Goal: Task Accomplishment & Management: Manage account settings

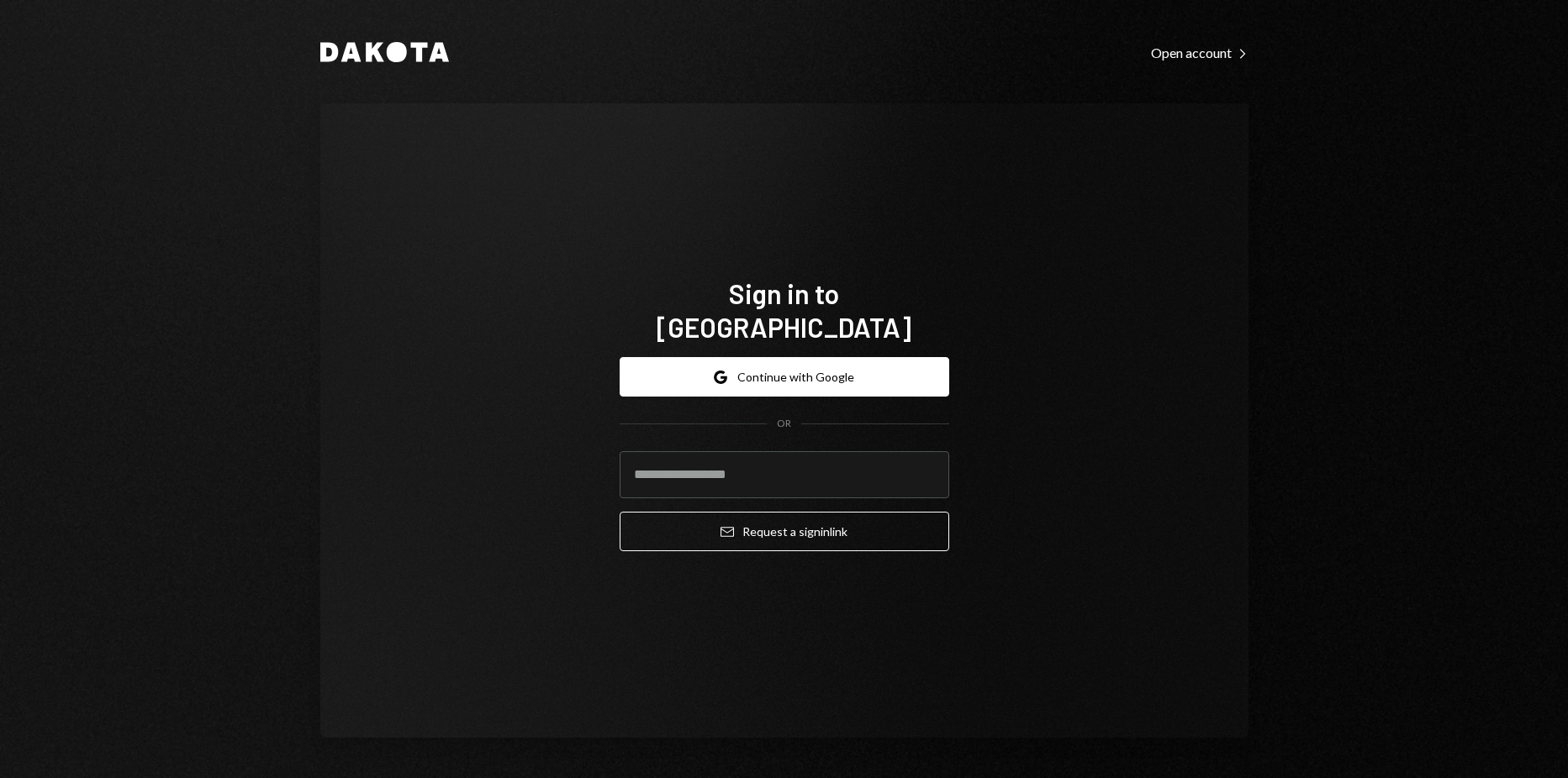
click at [486, 58] on div "Dakota Open account Right Caret" at bounding box center [784, 52] width 928 height 23
click at [787, 460] on input "email" at bounding box center [785, 475] width 330 height 47
click at [725, 454] on input "email" at bounding box center [785, 475] width 330 height 47
click at [1133, 412] on div "Sign in to Dakota Google Continue with Google OR Email Request a sign in link" at bounding box center [784, 421] width 928 height 635
click at [831, 465] on input "email" at bounding box center [785, 475] width 330 height 47
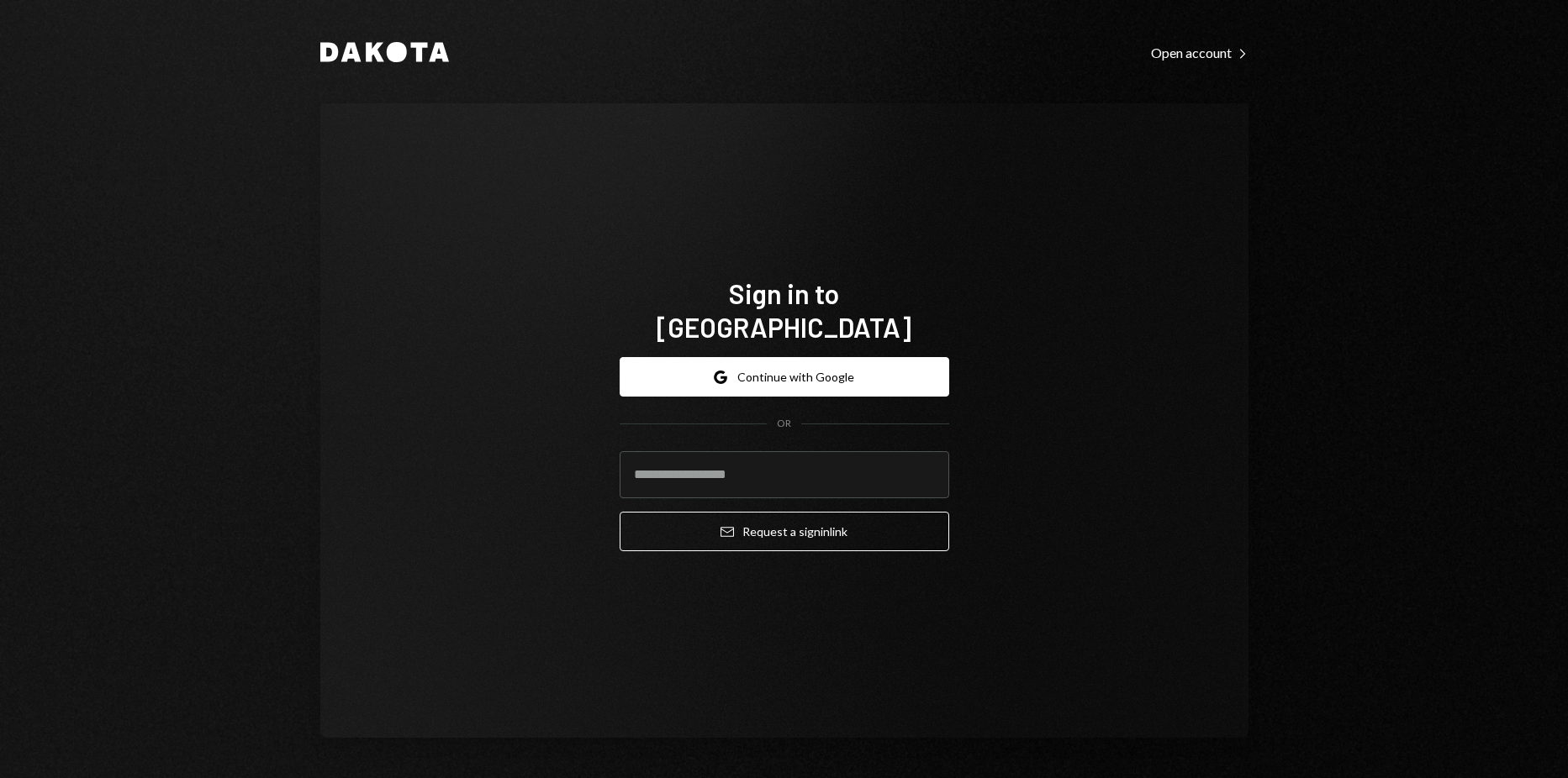
click at [1323, 199] on div "Dakota Open account Right Caret Sign in to Dakota Google Continue with Google O…" at bounding box center [784, 389] width 1568 height 778
drag, startPoint x: 1159, startPoint y: 415, endPoint x: 1005, endPoint y: 422, distance: 154.2
click at [1158, 415] on div "Sign in to Dakota Google Continue with Google OR Email Request a sign in link" at bounding box center [784, 421] width 928 height 635
click at [780, 461] on input "email" at bounding box center [785, 475] width 330 height 47
type input "**********"
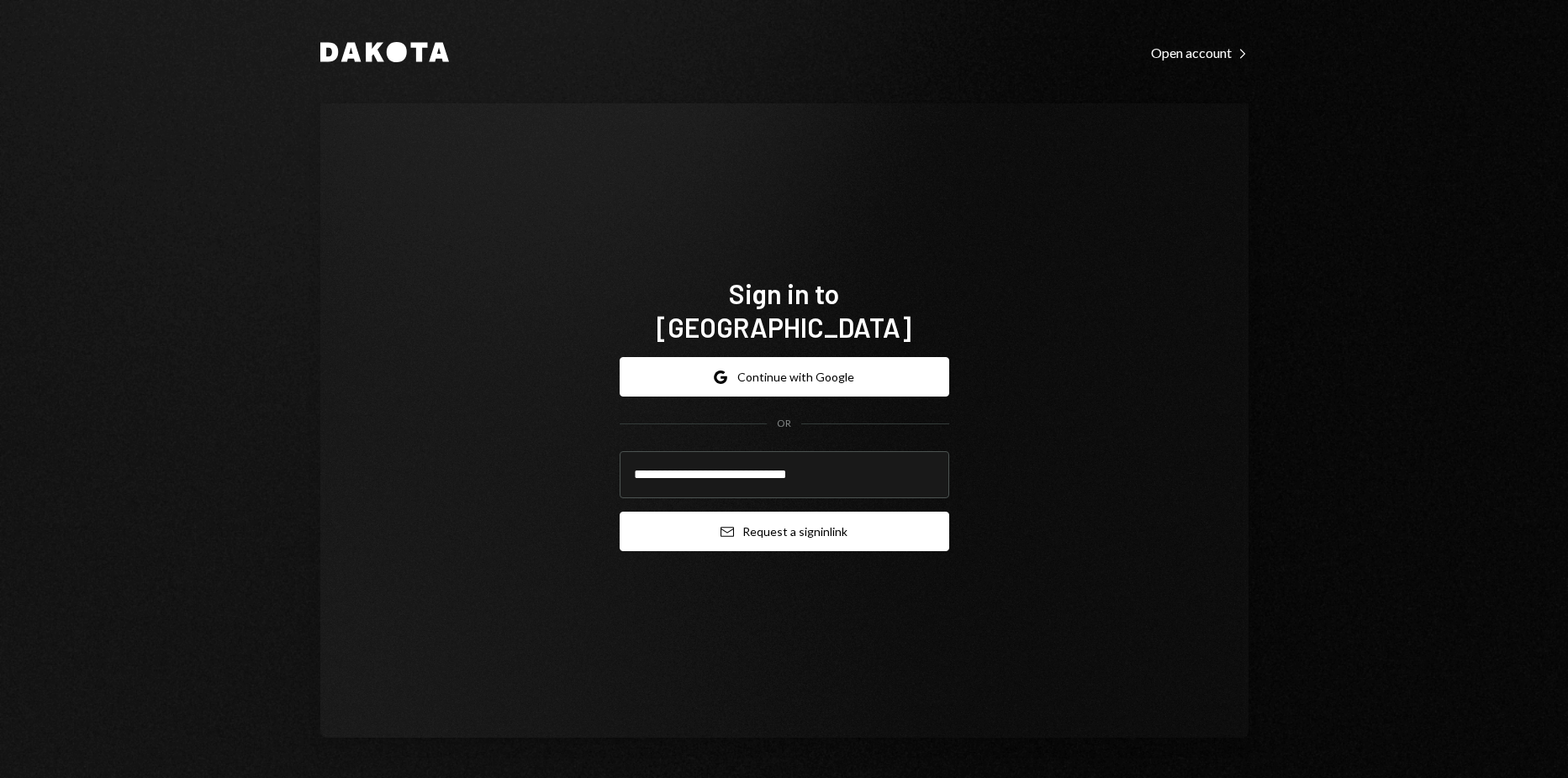
click at [819, 515] on button "Email Request a sign in link" at bounding box center [785, 531] width 330 height 40
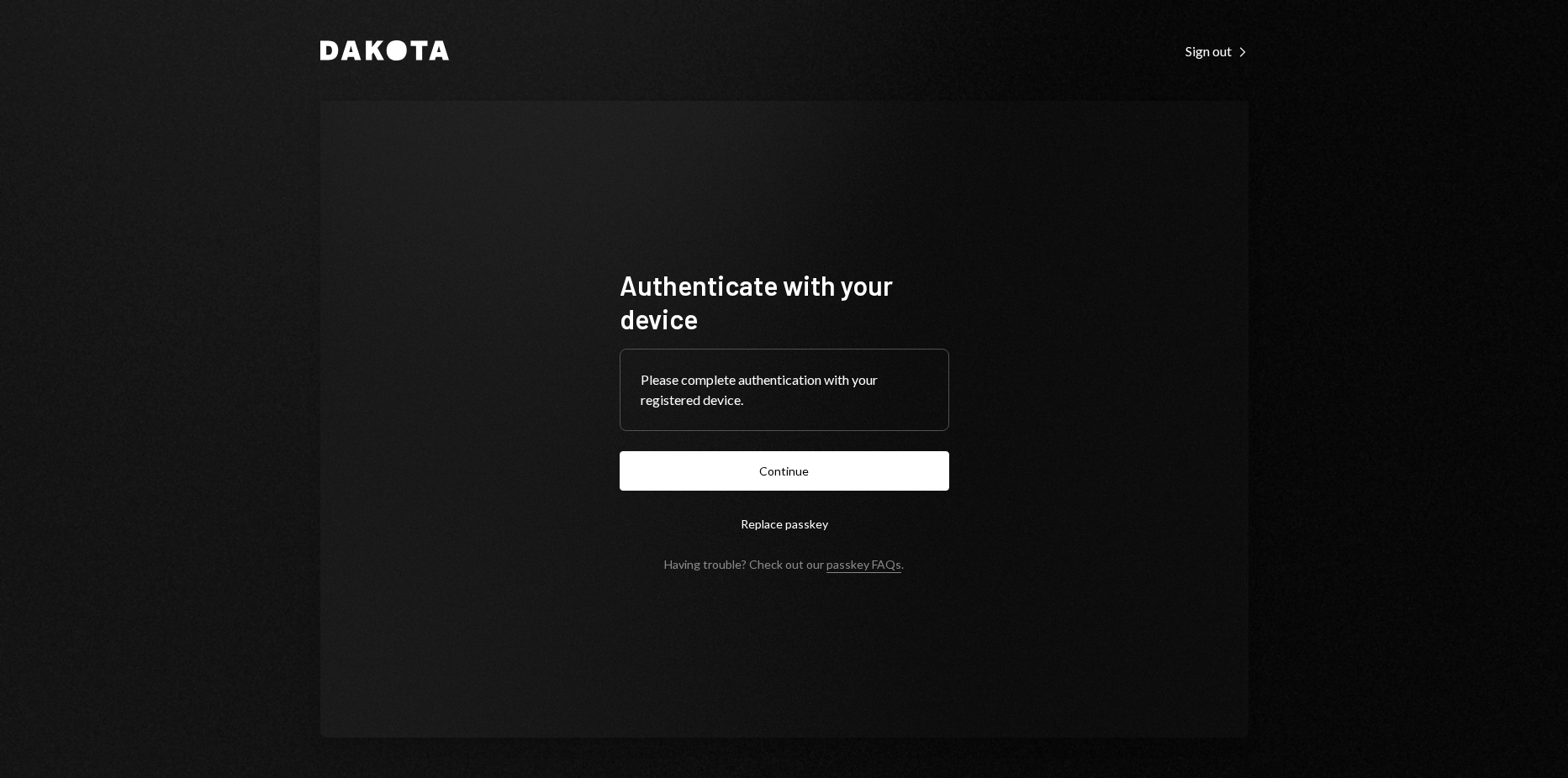
click at [161, 232] on div "Dakota Sign out Right Caret Authenticate with your device Please complete authe…" at bounding box center [784, 389] width 1568 height 778
click at [699, 460] on button "Continue" at bounding box center [785, 471] width 330 height 40
click at [771, 458] on button "Continue" at bounding box center [785, 471] width 330 height 40
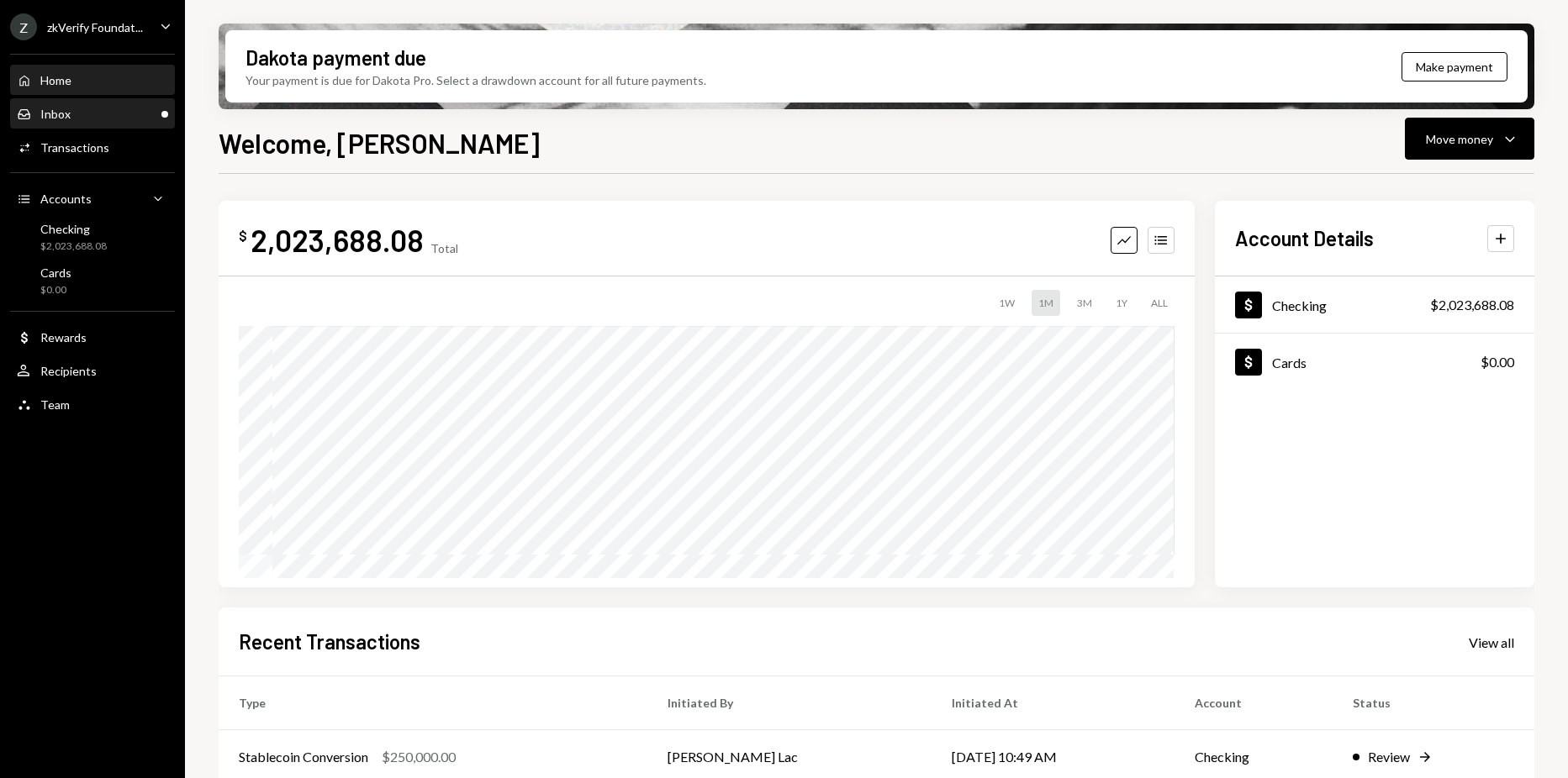
click at [100, 105] on div "Inbox Inbox" at bounding box center [93, 114] width 152 height 29
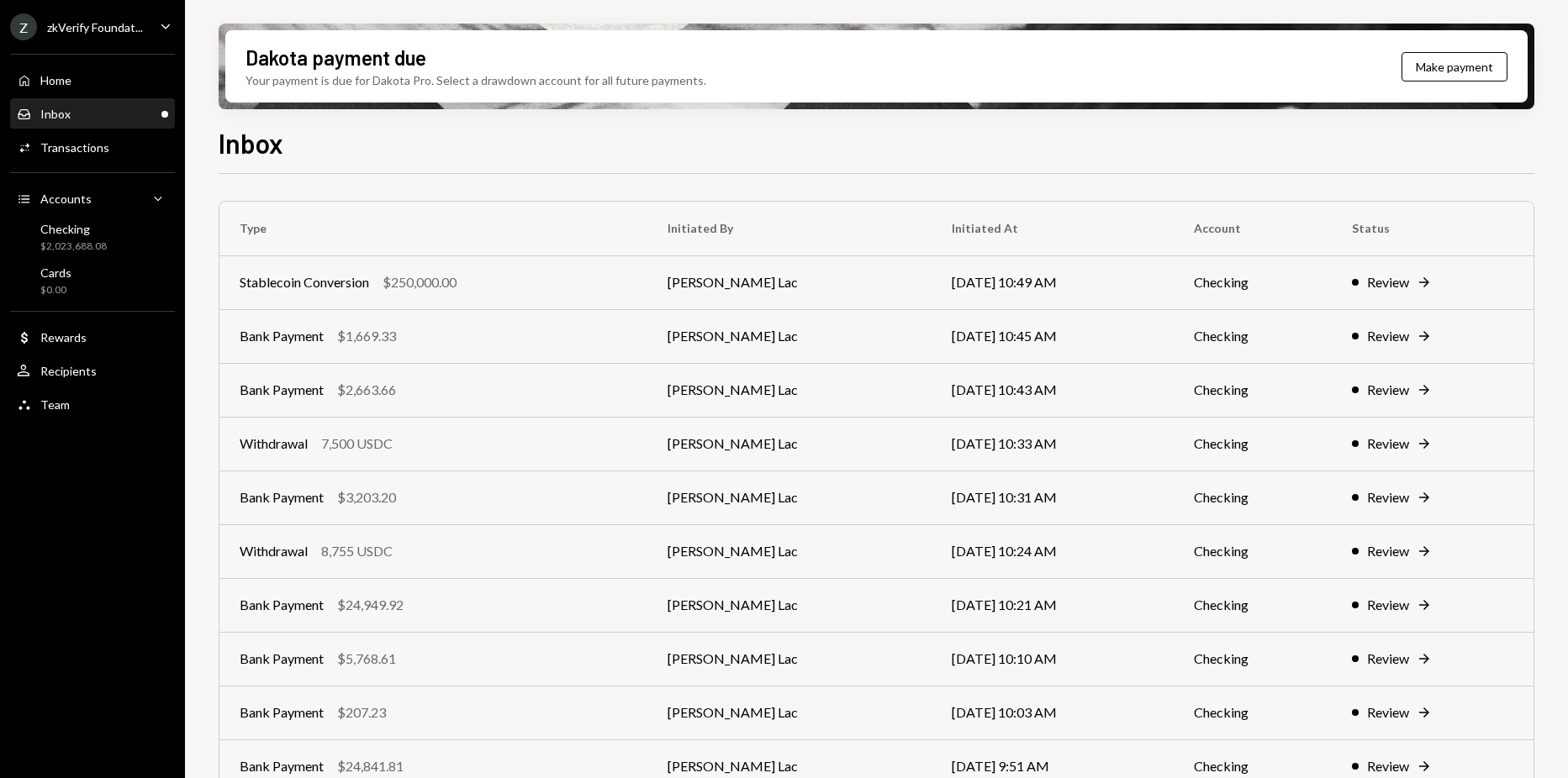
click at [81, 34] on div "Z zkVerify Foundat..." at bounding box center [77, 27] width 133 height 27
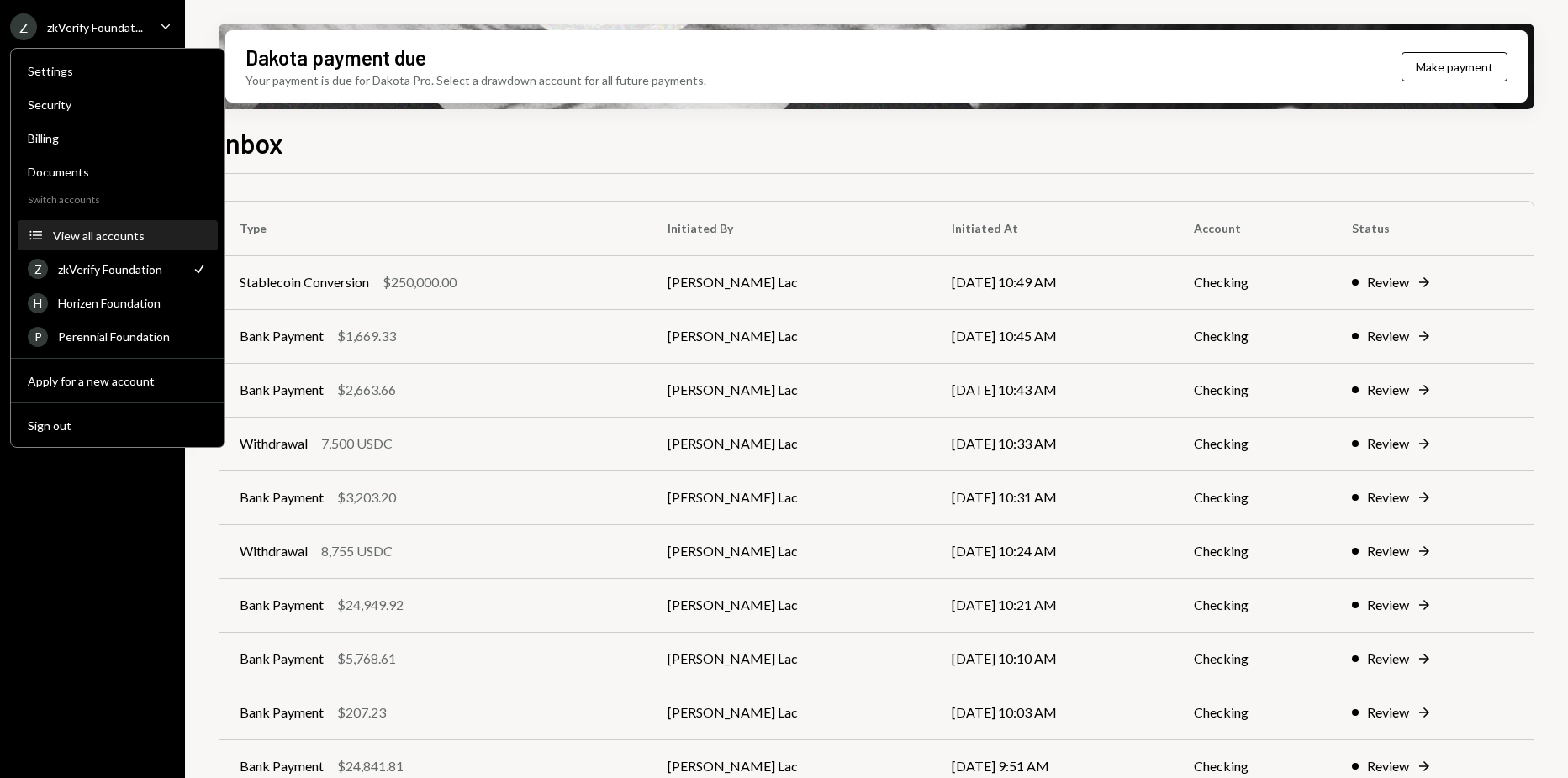
click at [124, 235] on div "View all accounts" at bounding box center [130, 235] width 155 height 14
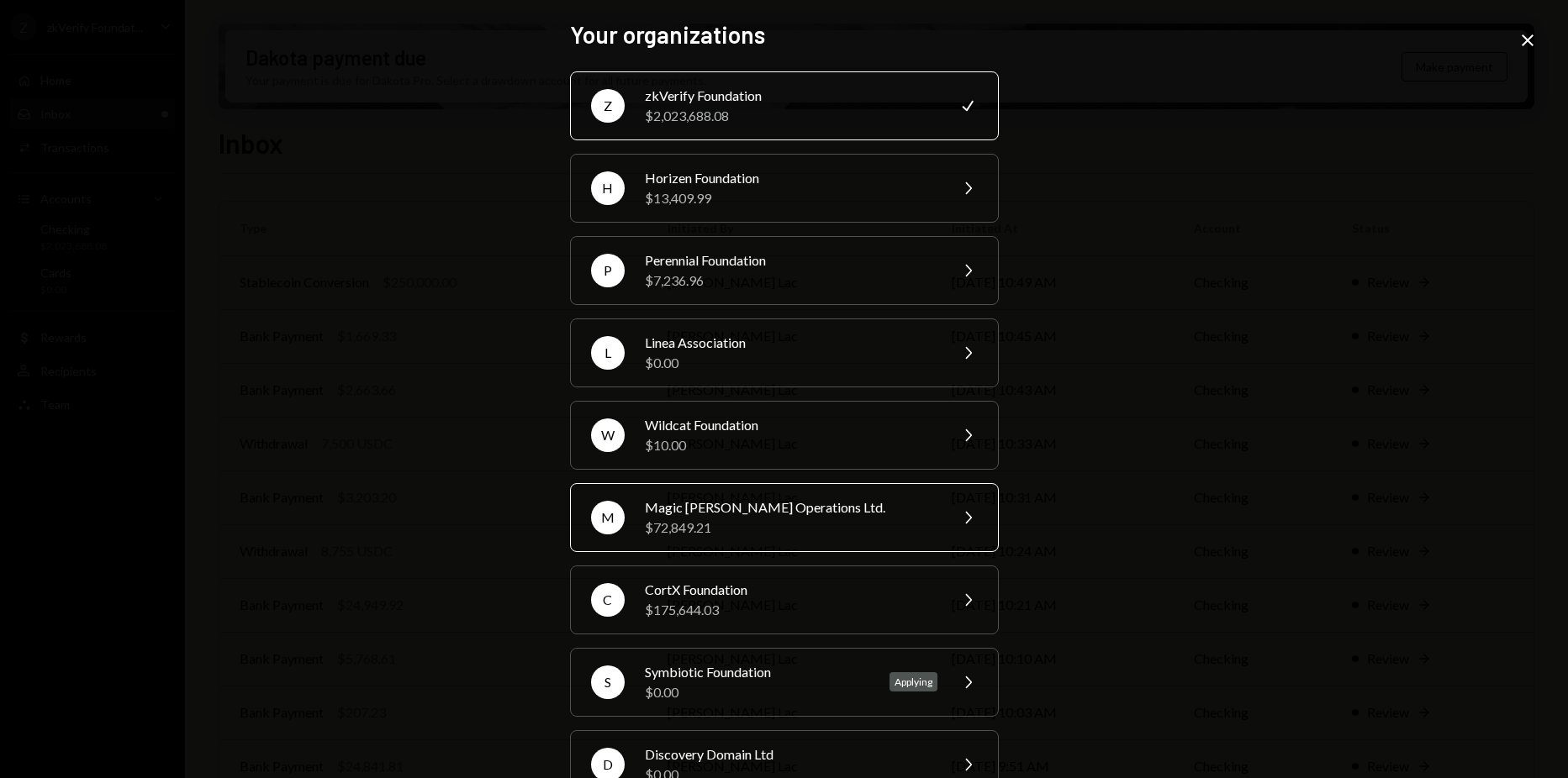
scroll to position [295, 0]
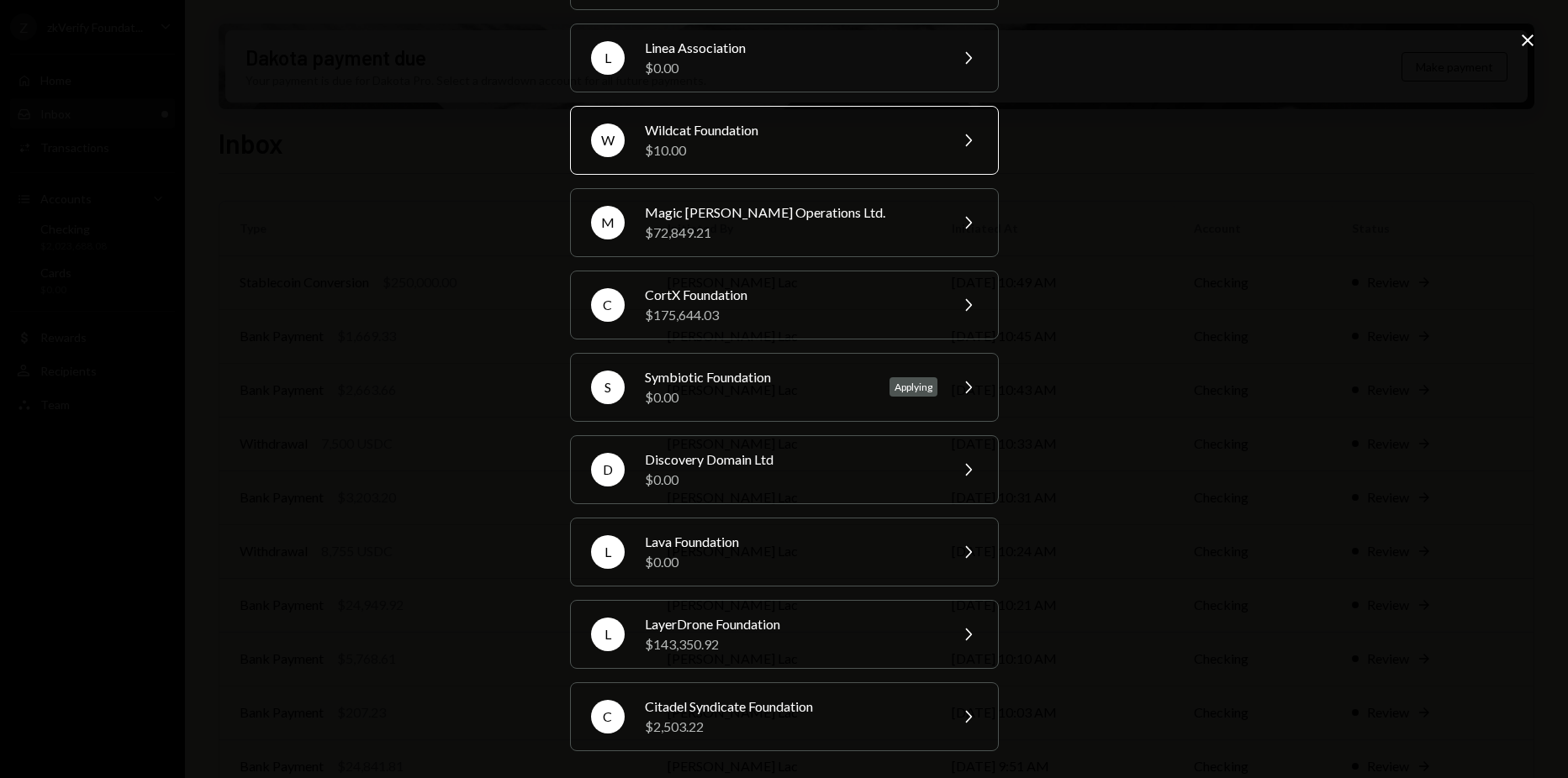
click at [777, 159] on div "$10.00" at bounding box center [791, 151] width 292 height 20
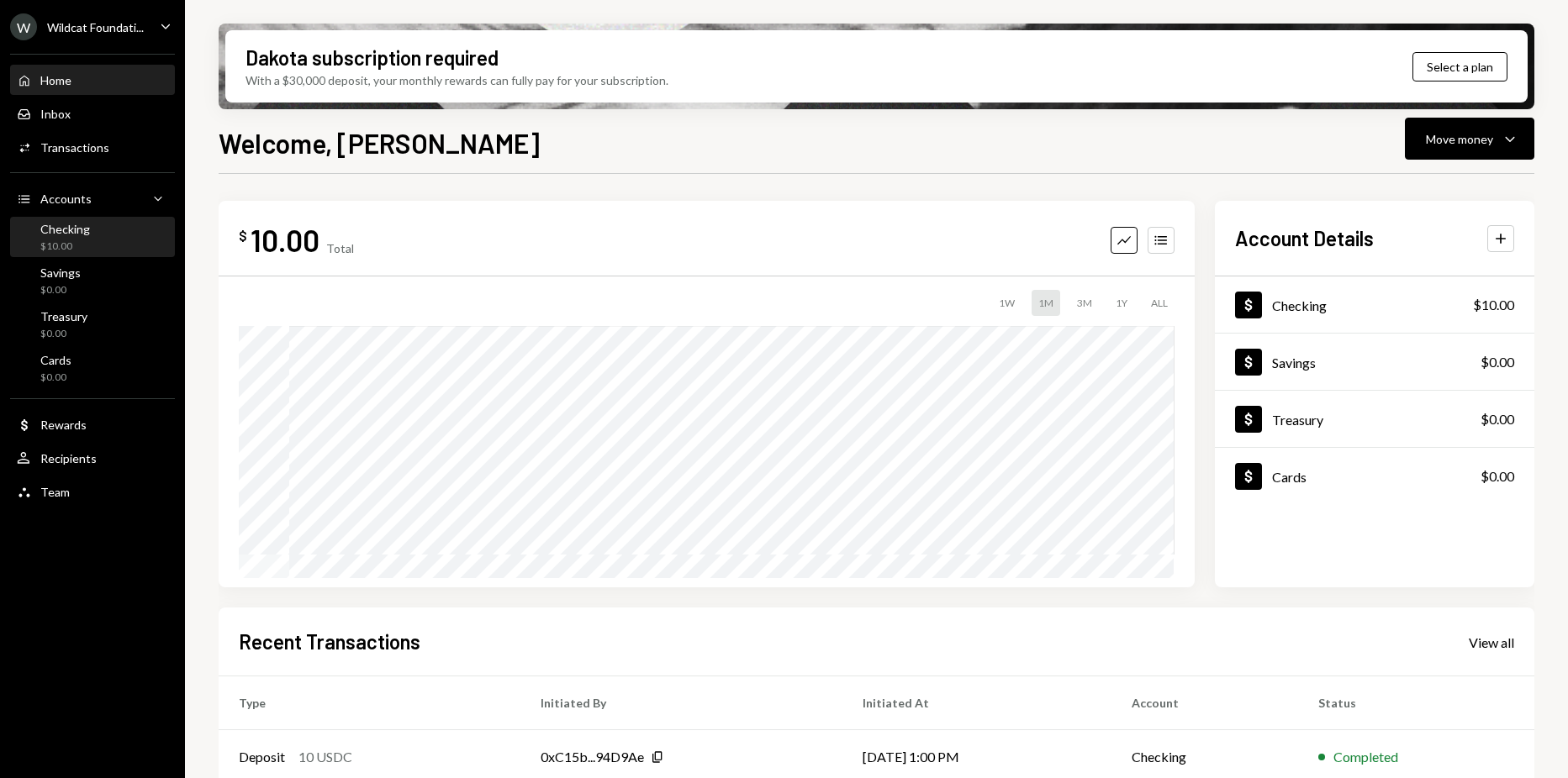
click at [96, 243] on div "Checking $10.00" at bounding box center [93, 238] width 152 height 32
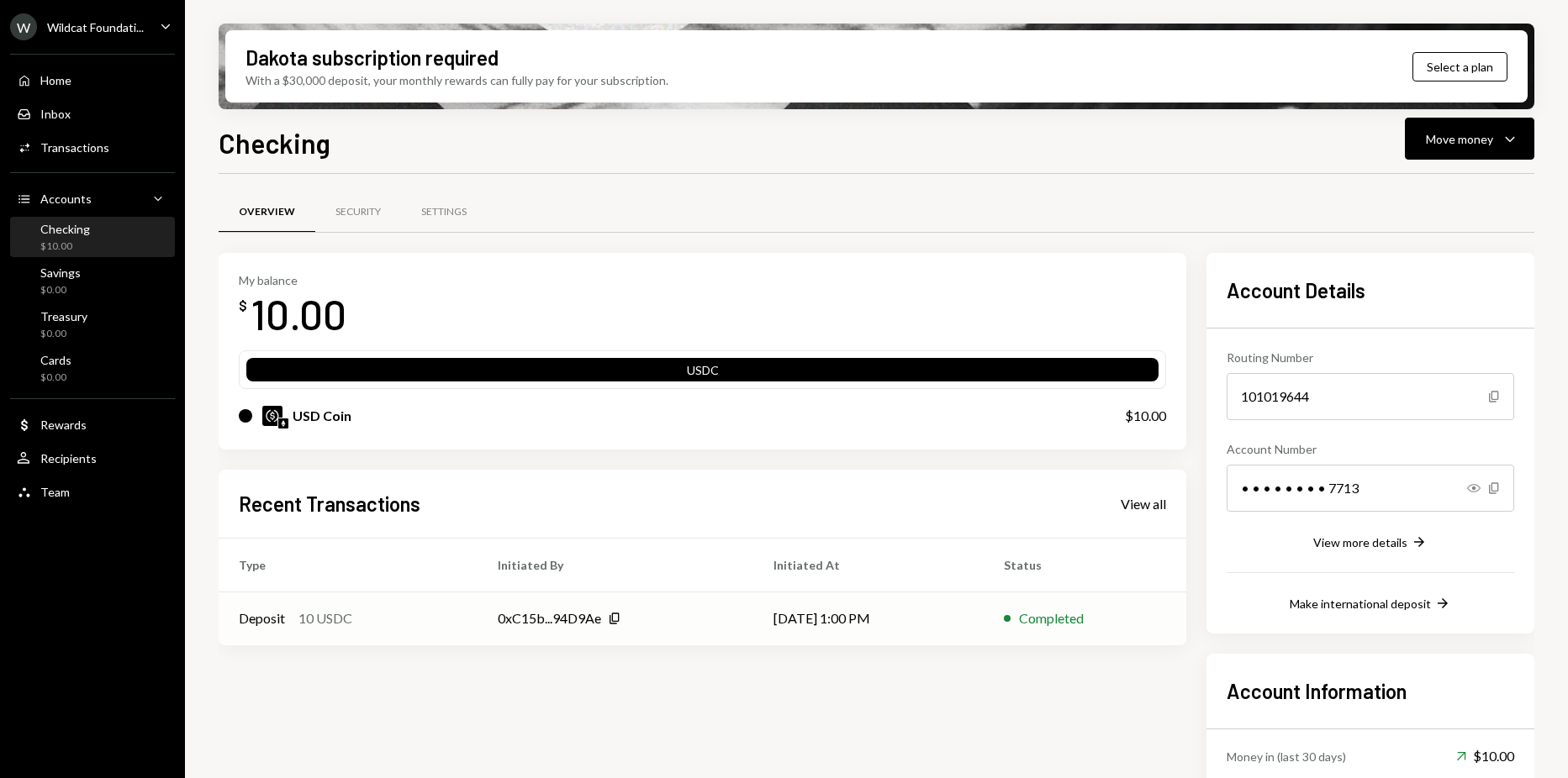
click at [347, 606] on td "Deposit 10 USDC" at bounding box center [348, 619] width 259 height 54
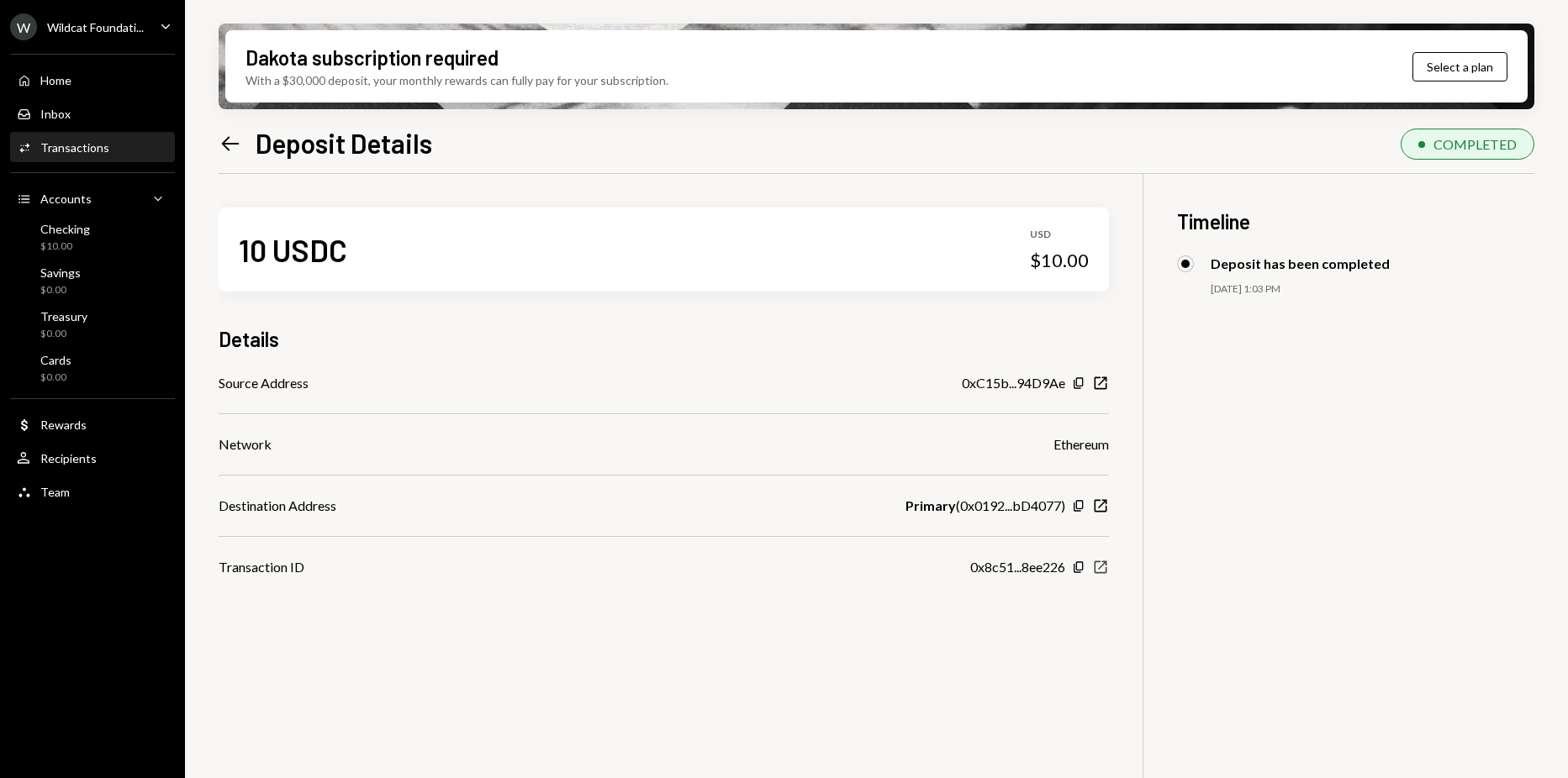
click at [1108, 564] on icon "New Window" at bounding box center [1101, 567] width 17 height 17
click at [97, 86] on div "Home Home" at bounding box center [93, 80] width 152 height 15
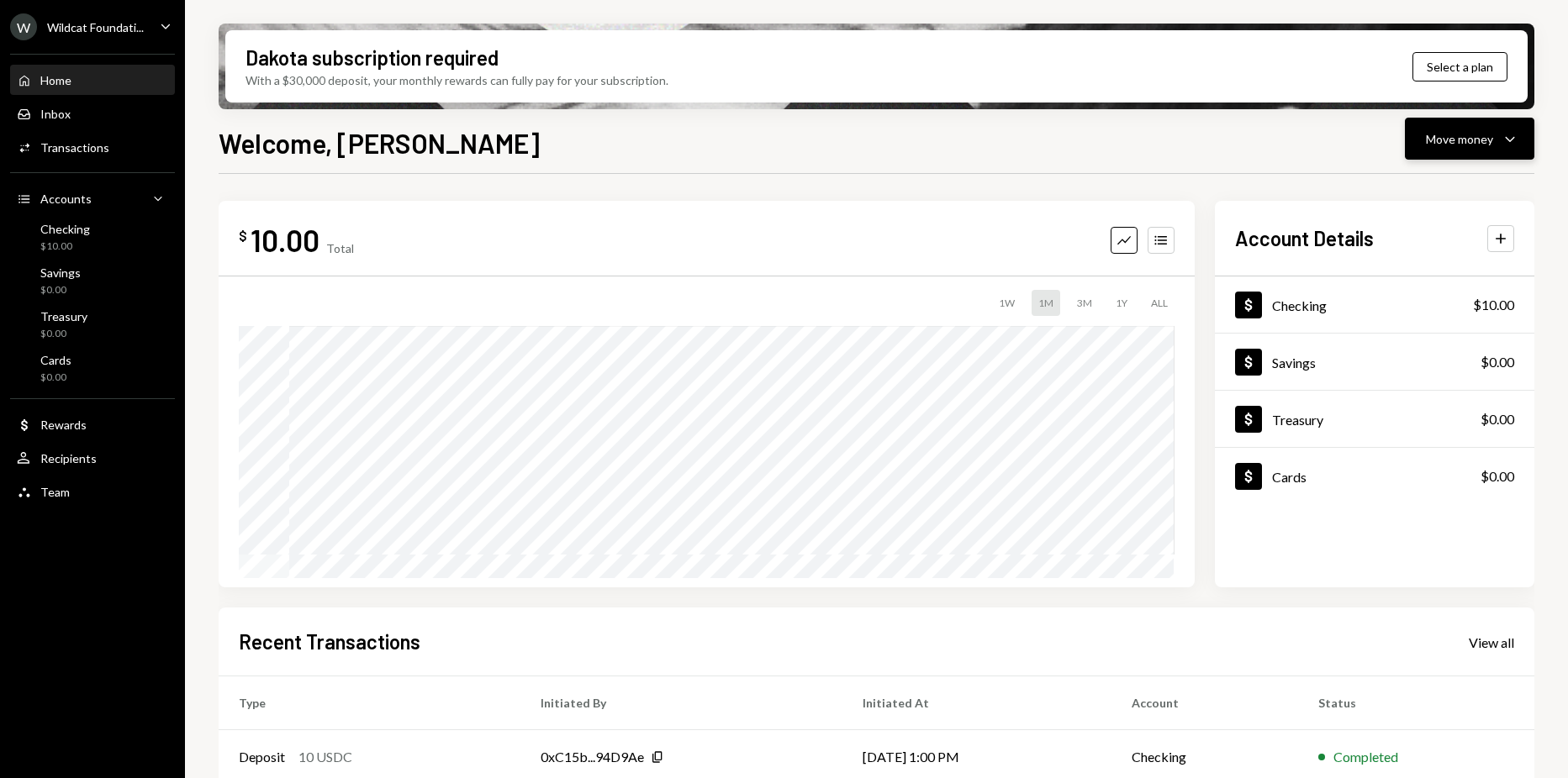
click at [1414, 127] on button "Move money Caret Down" at bounding box center [1470, 138] width 130 height 42
click at [1425, 277] on div "Deposit Deposit" at bounding box center [1444, 265] width 168 height 38
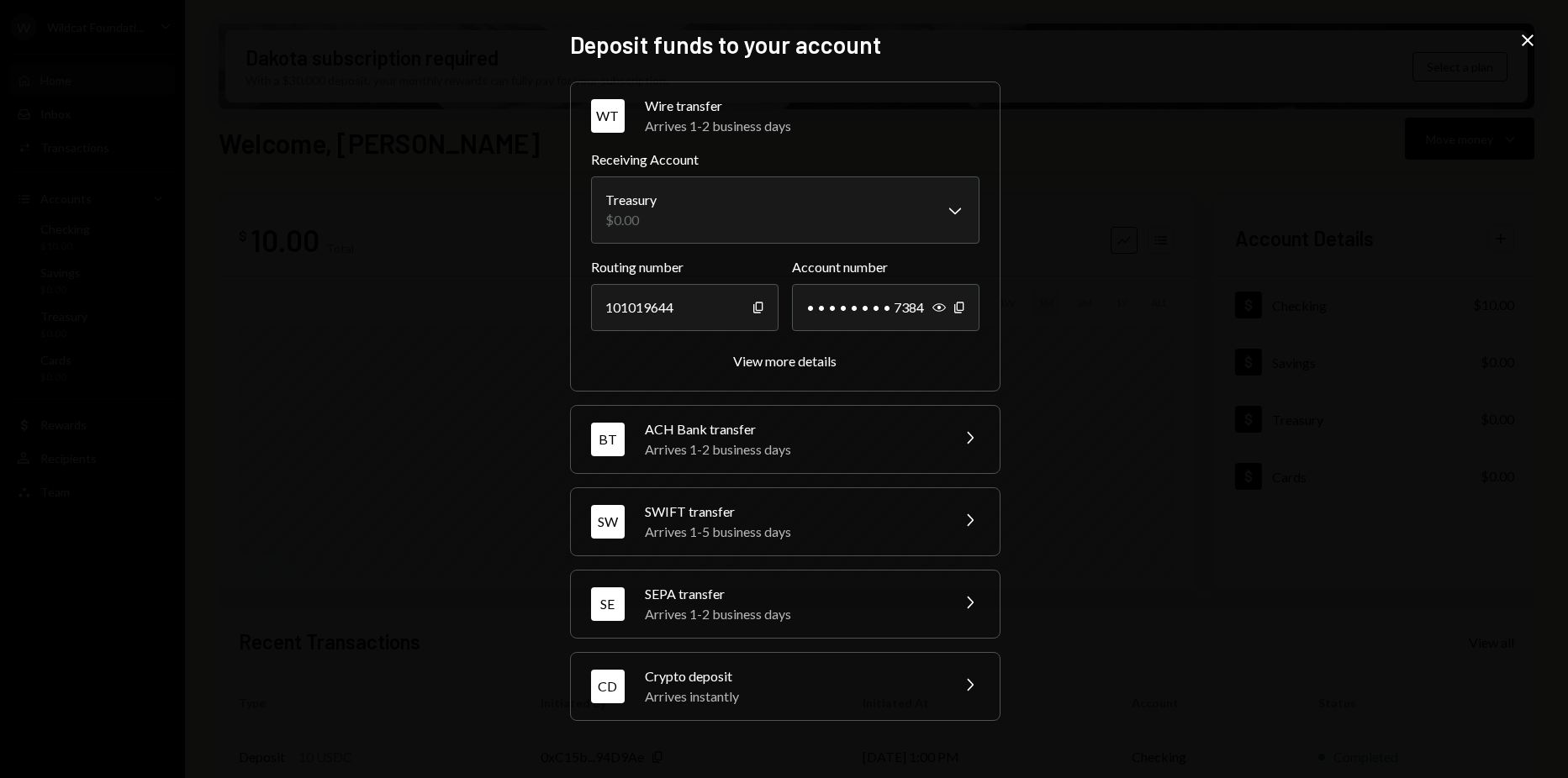
click at [822, 663] on div "CD Crypto deposit Arrives instantly Chevron Right" at bounding box center [785, 686] width 429 height 68
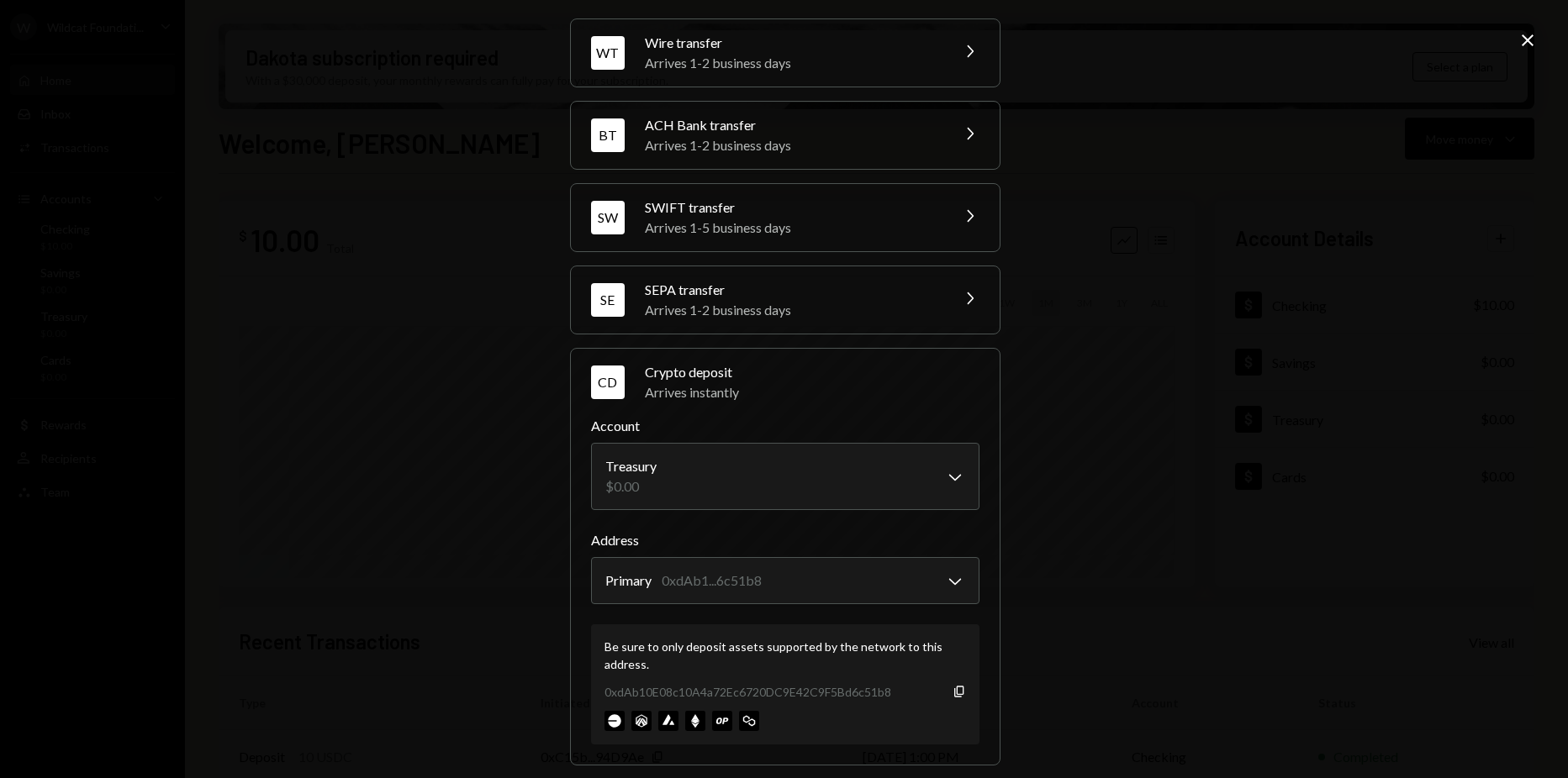
scroll to position [68, 0]
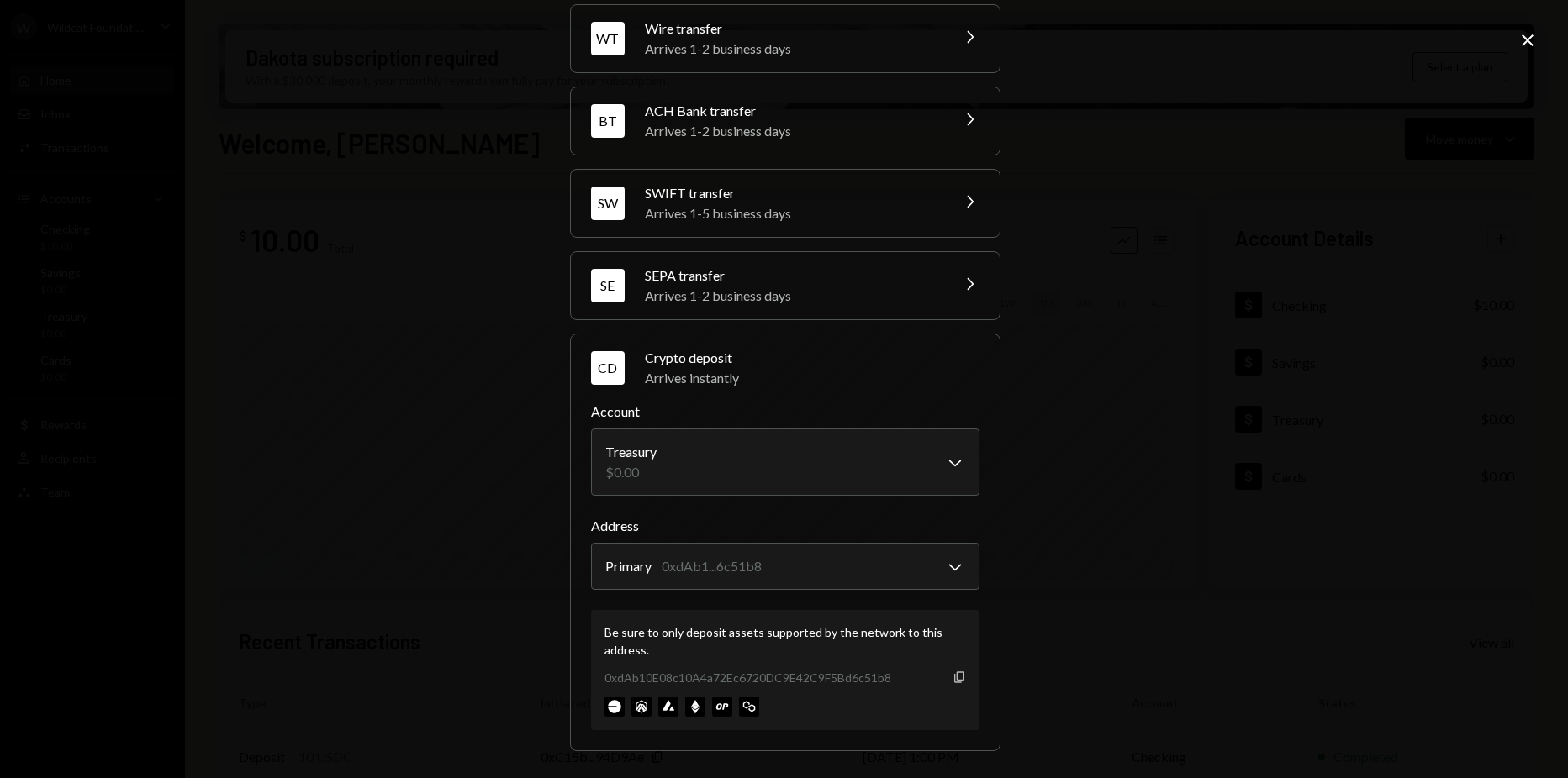
click at [957, 682] on icon "Copy" at bounding box center [959, 677] width 14 height 14
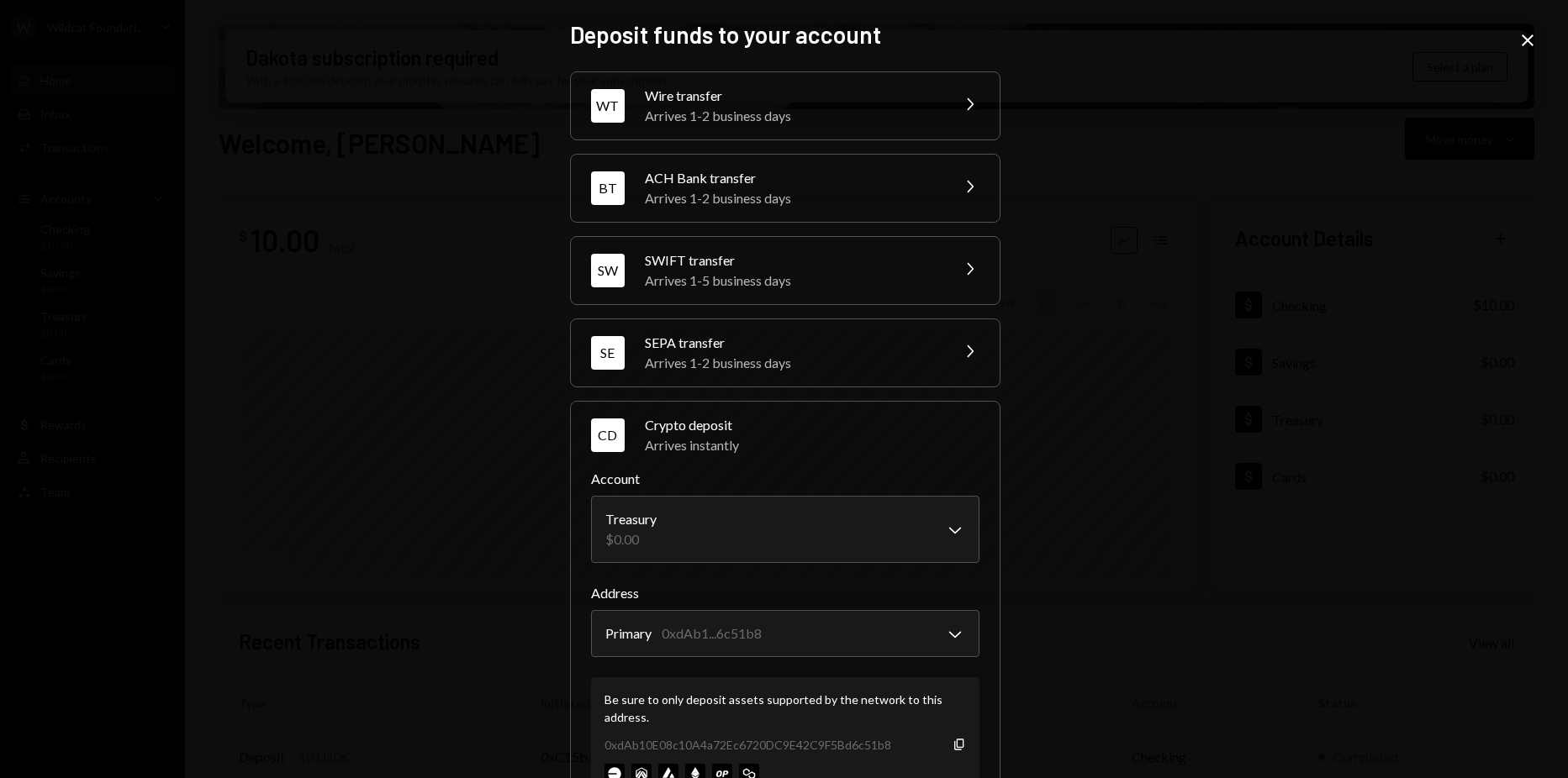
click at [1514, 44] on div "**********" at bounding box center [784, 389] width 1568 height 778
click at [1524, 44] on icon at bounding box center [1527, 40] width 12 height 12
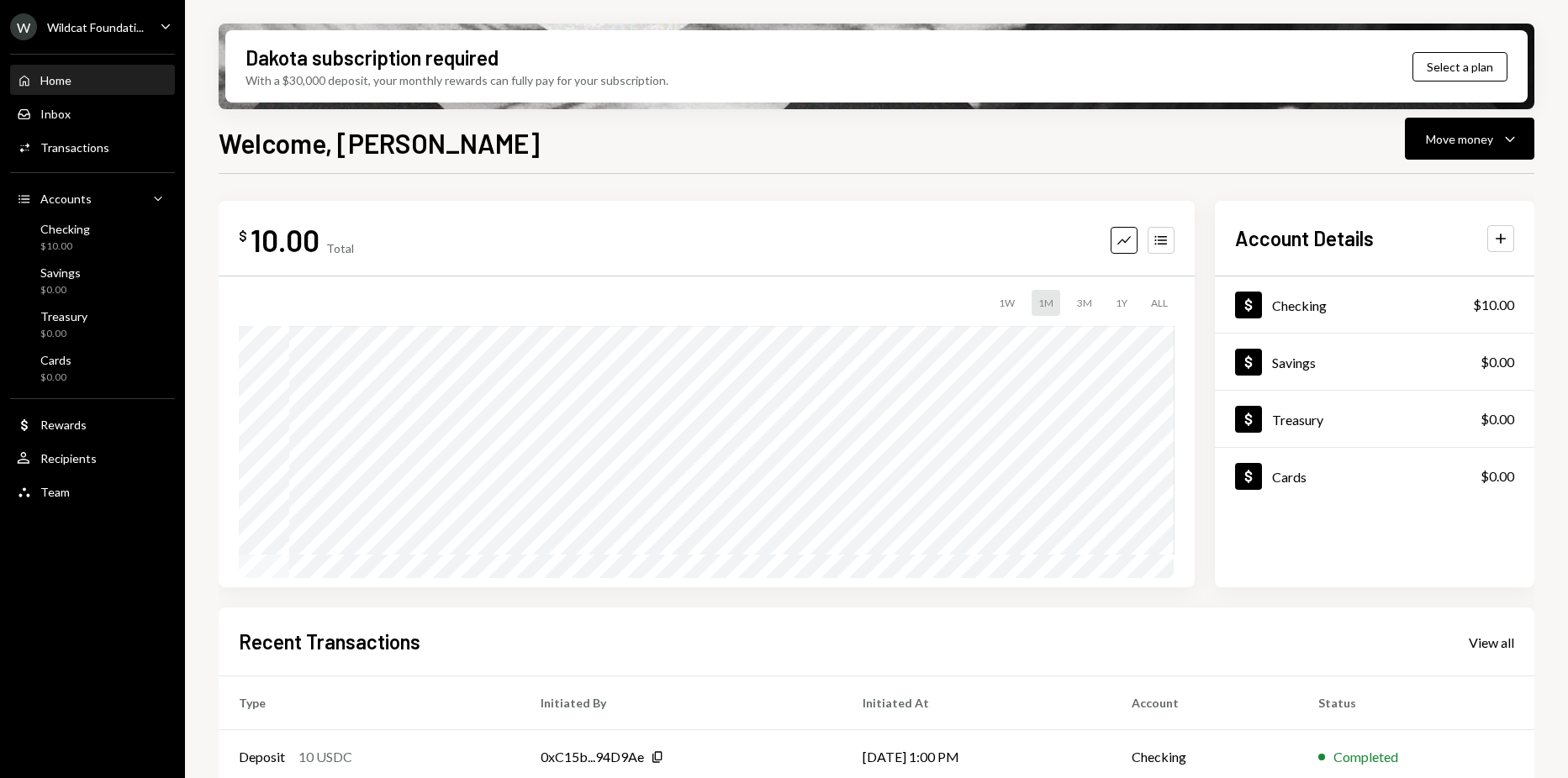
scroll to position [20, 0]
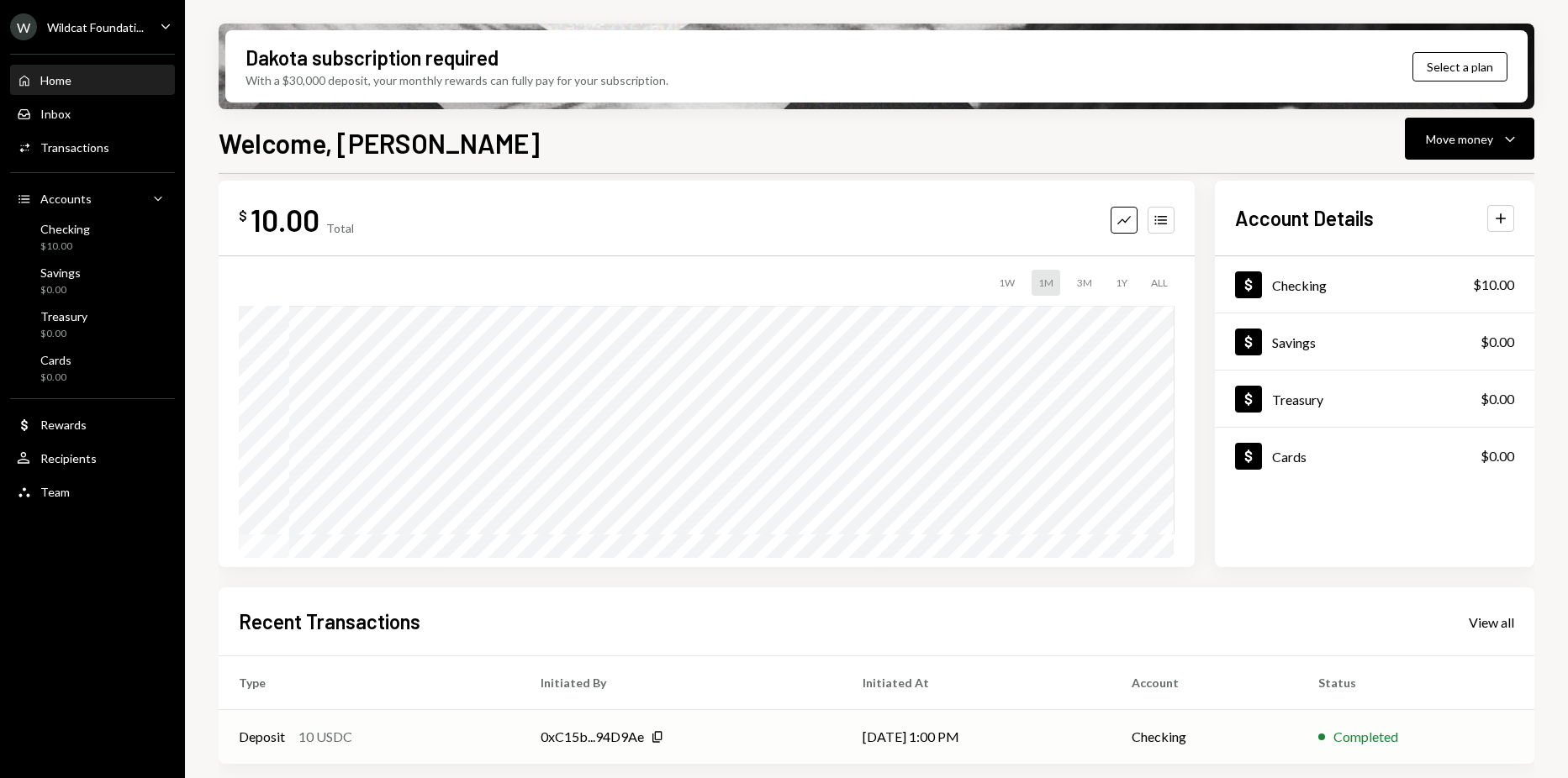
click at [909, 721] on td "[DATE] 1:00 PM" at bounding box center [977, 737] width 269 height 54
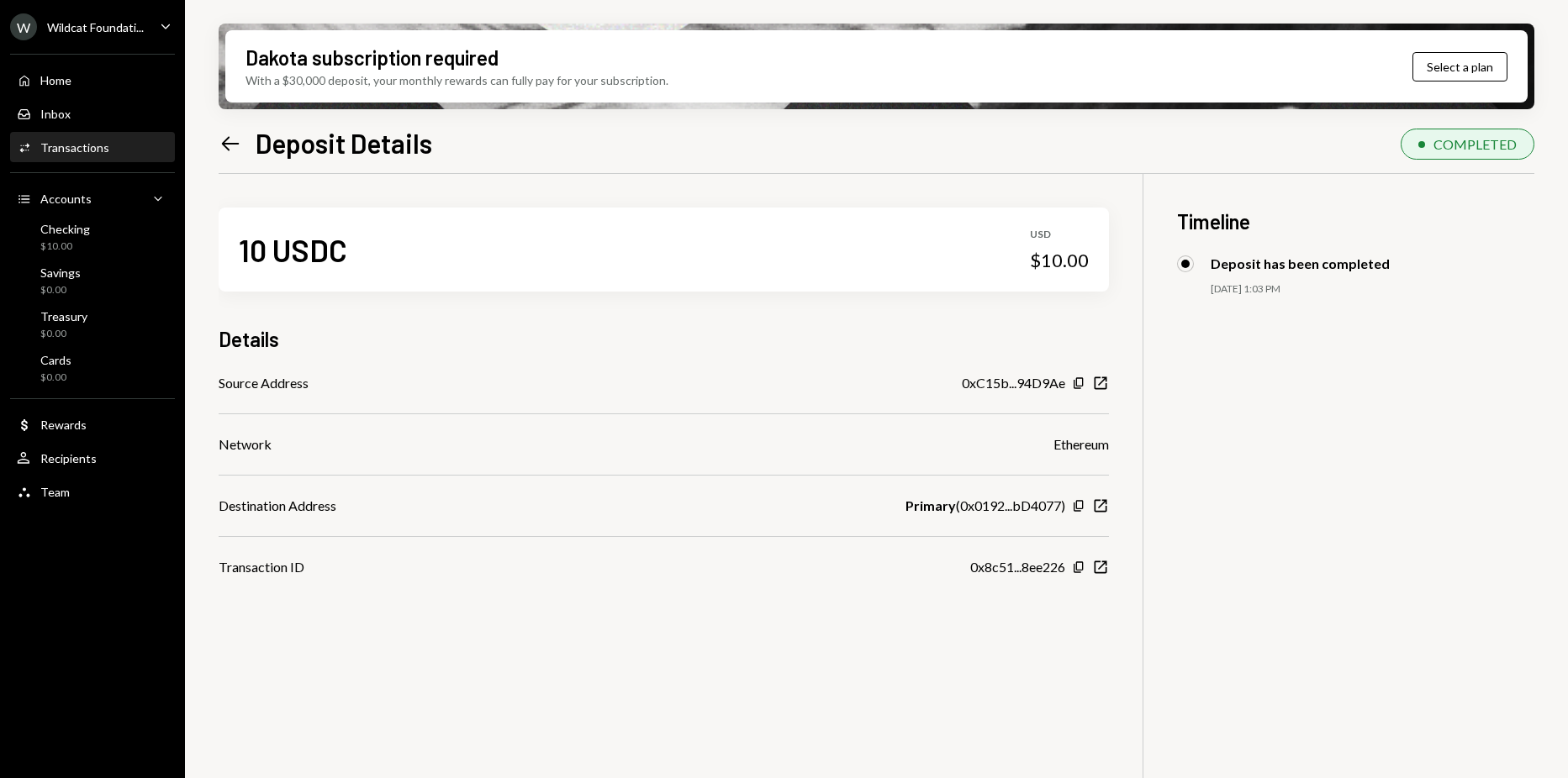
click at [450, 175] on div "10 USDC USD $10.00 Details Source Address 0xC15b...94D9Ae Copy New Window Netwo…" at bounding box center [664, 376] width 890 height 403
click at [1077, 500] on icon "Copy" at bounding box center [1078, 506] width 14 height 14
click at [80, 34] on div "W Wildcat Foundati..." at bounding box center [77, 27] width 133 height 27
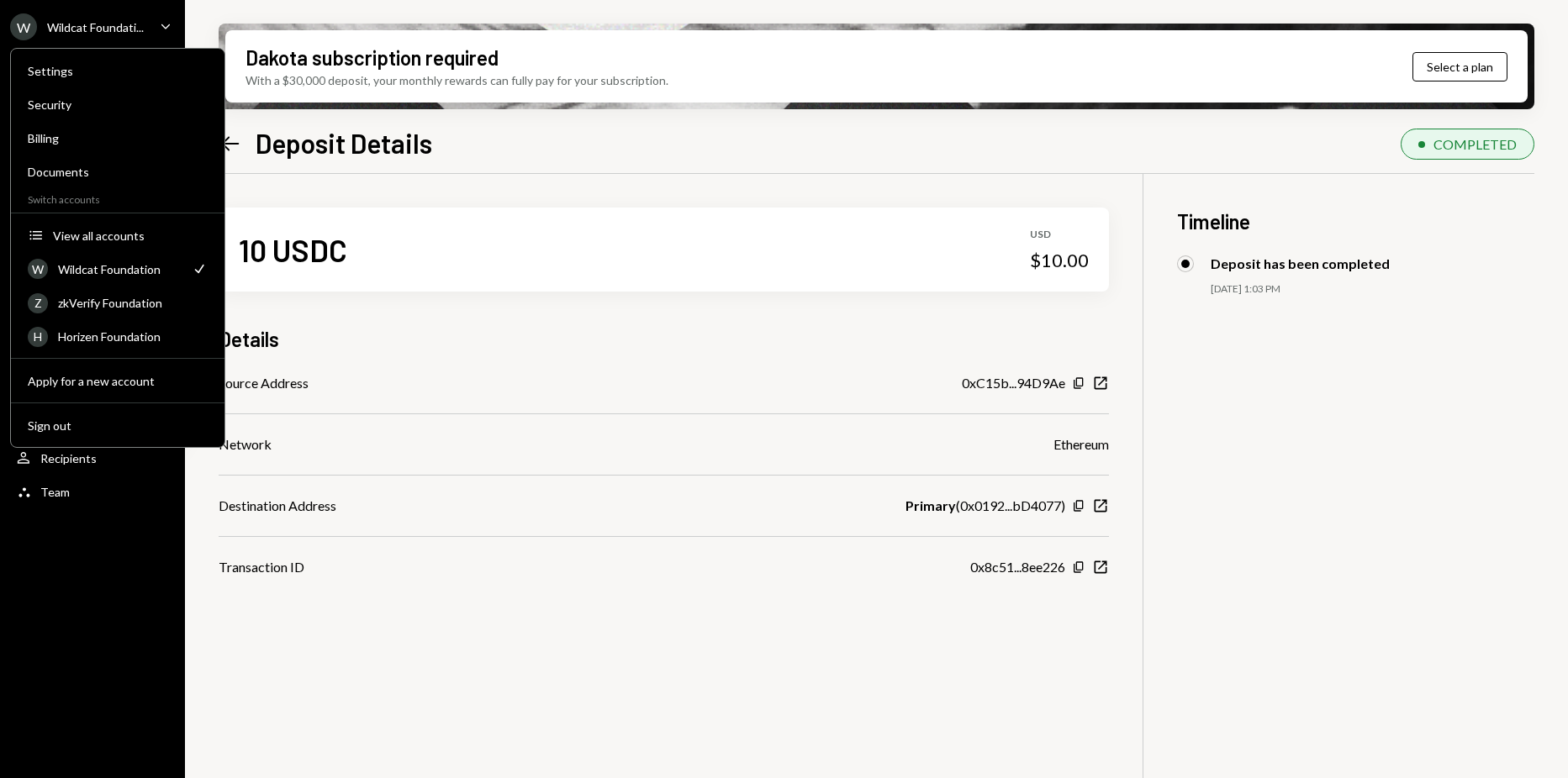
click at [273, 117] on div "Dakota subscription required With a $30,000 deposit, your monthly rewards can f…" at bounding box center [877, 389] width 1383 height 778
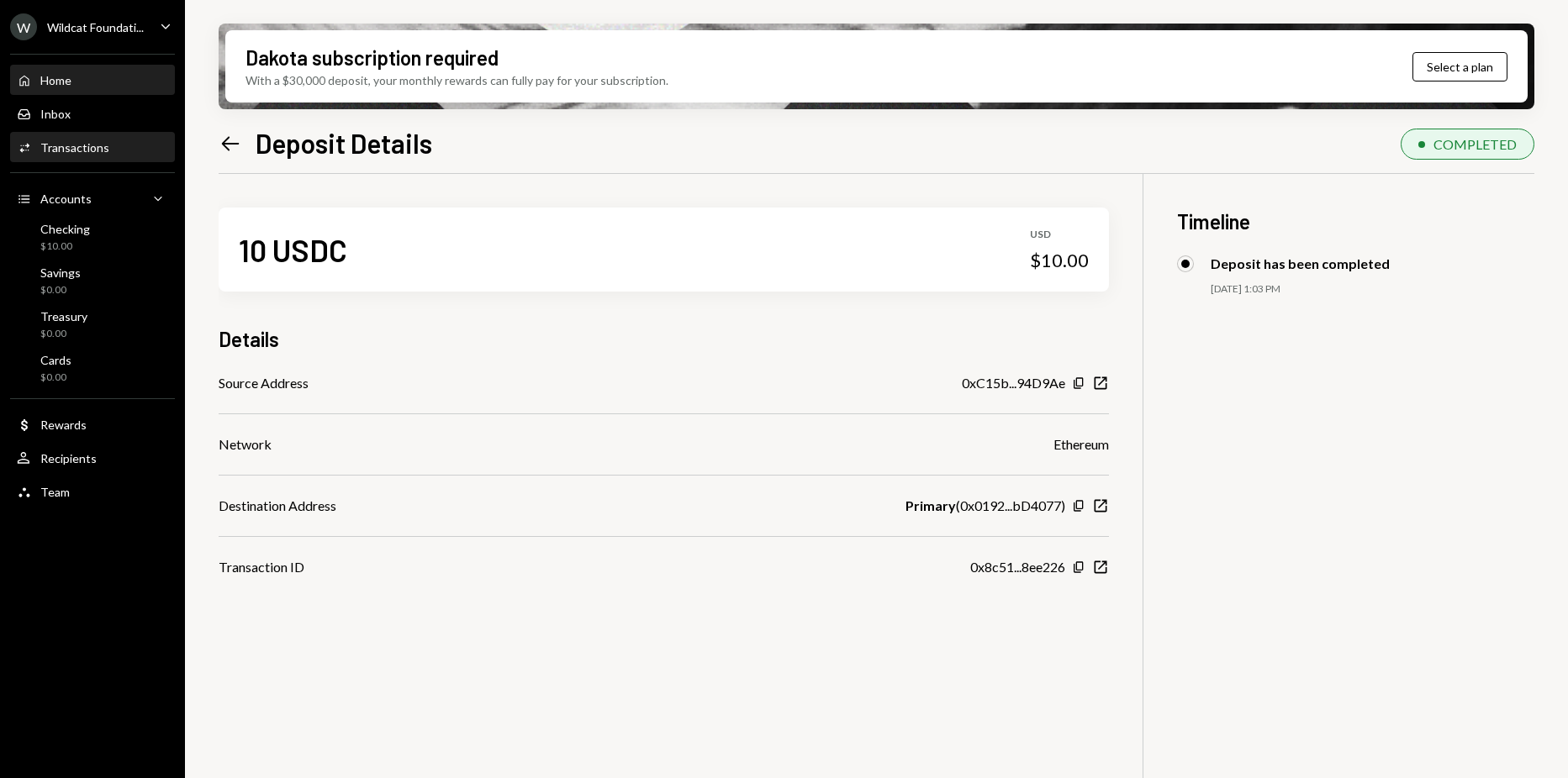
click at [89, 85] on div "Home Home" at bounding box center [93, 80] width 152 height 15
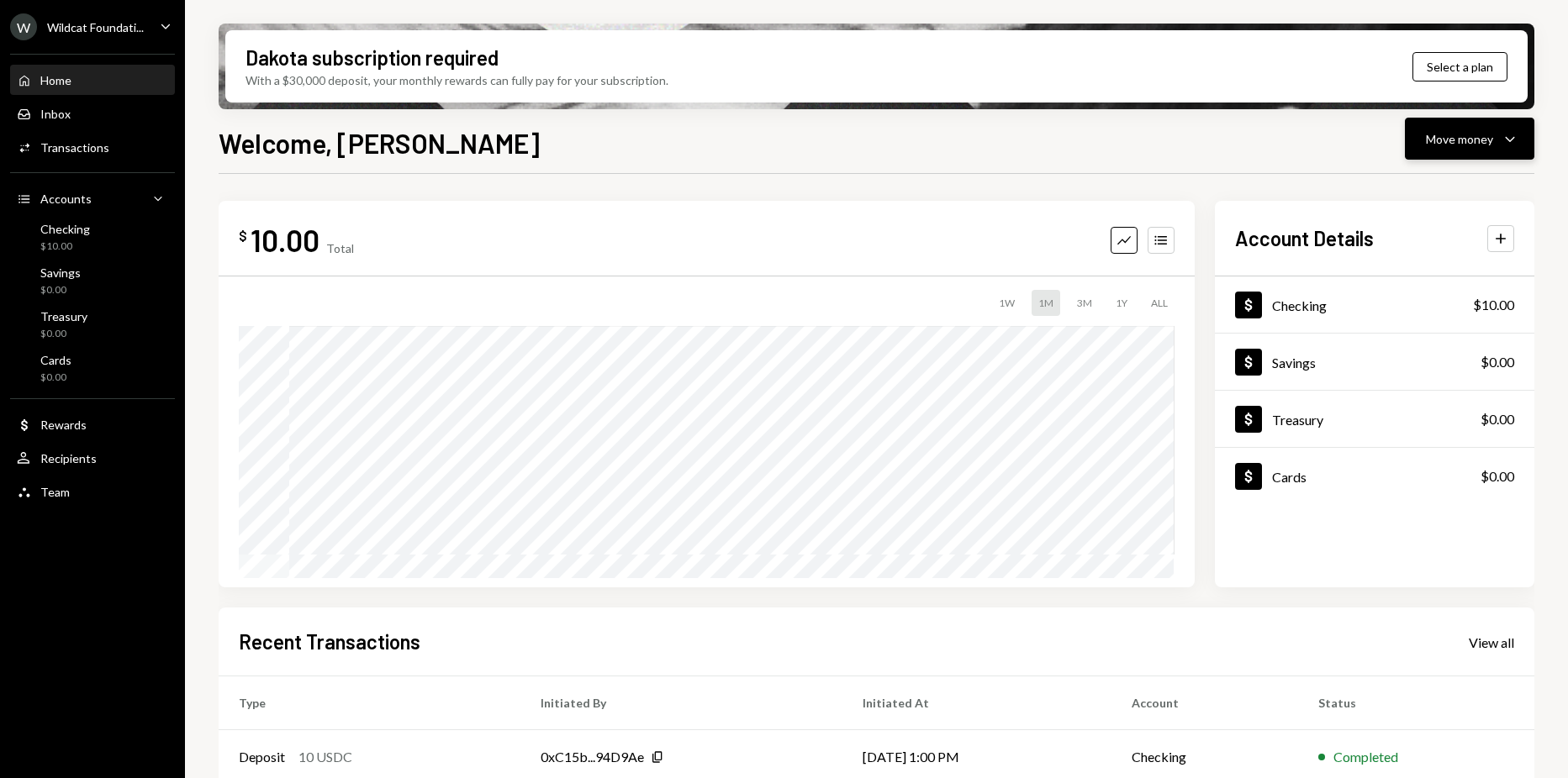
click at [1479, 152] on button "Move money Caret Down" at bounding box center [1470, 138] width 130 height 42
click at [1408, 258] on div "Deposit" at bounding box center [1456, 265] width 123 height 18
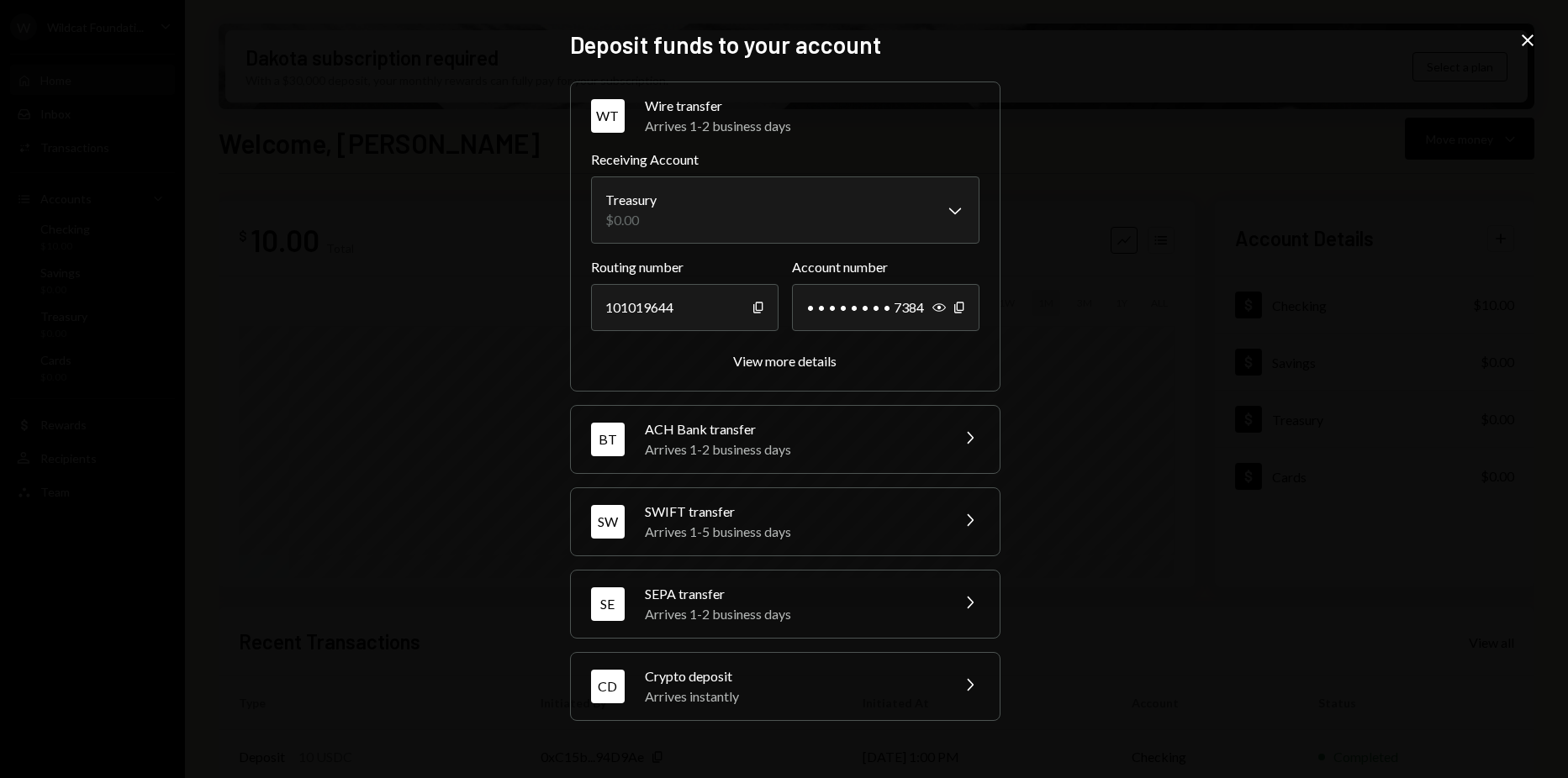
click at [941, 687] on div "CD Crypto deposit Arrives instantly Chevron Right" at bounding box center [785, 686] width 429 height 68
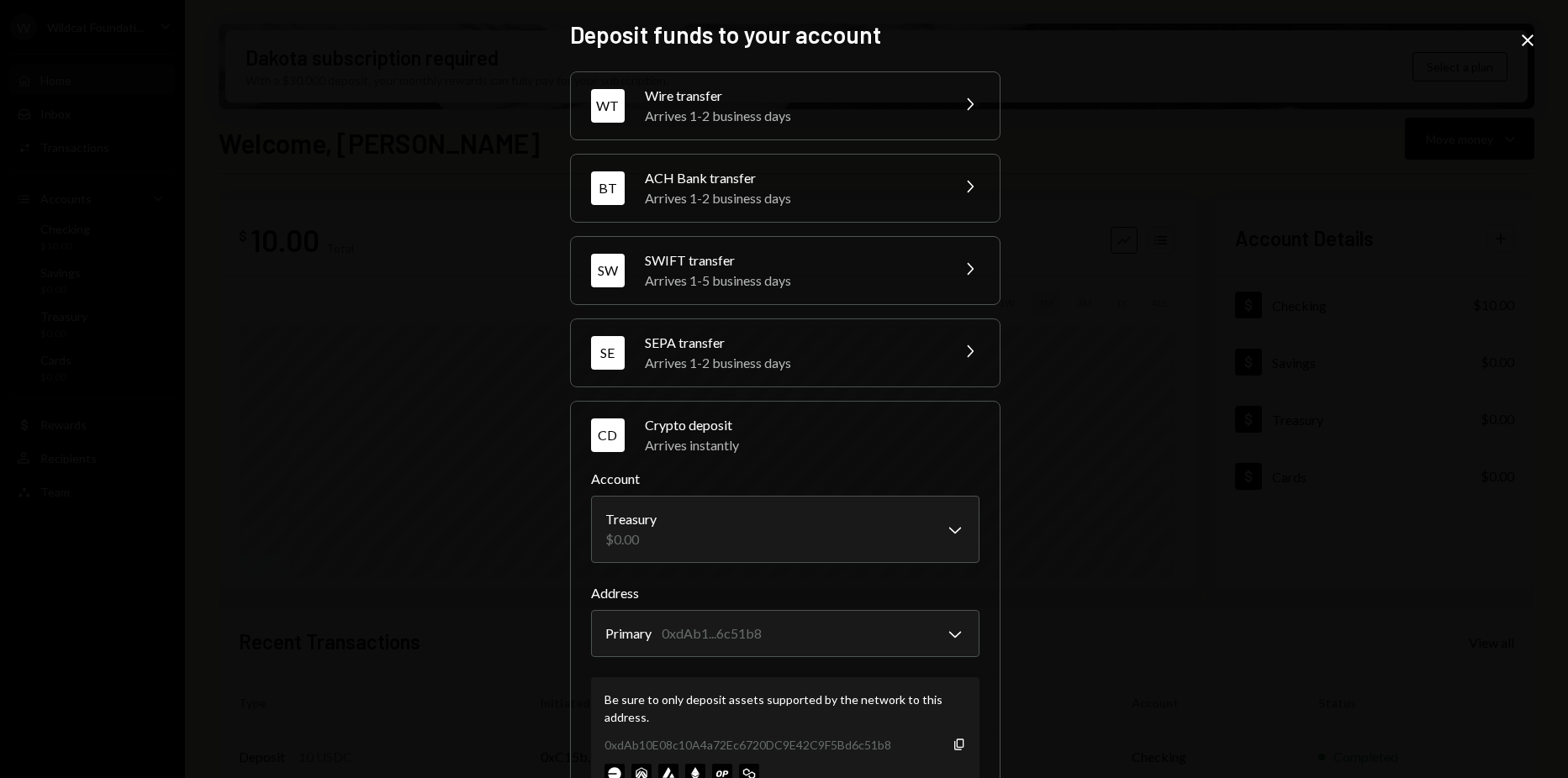
scroll to position [47, 0]
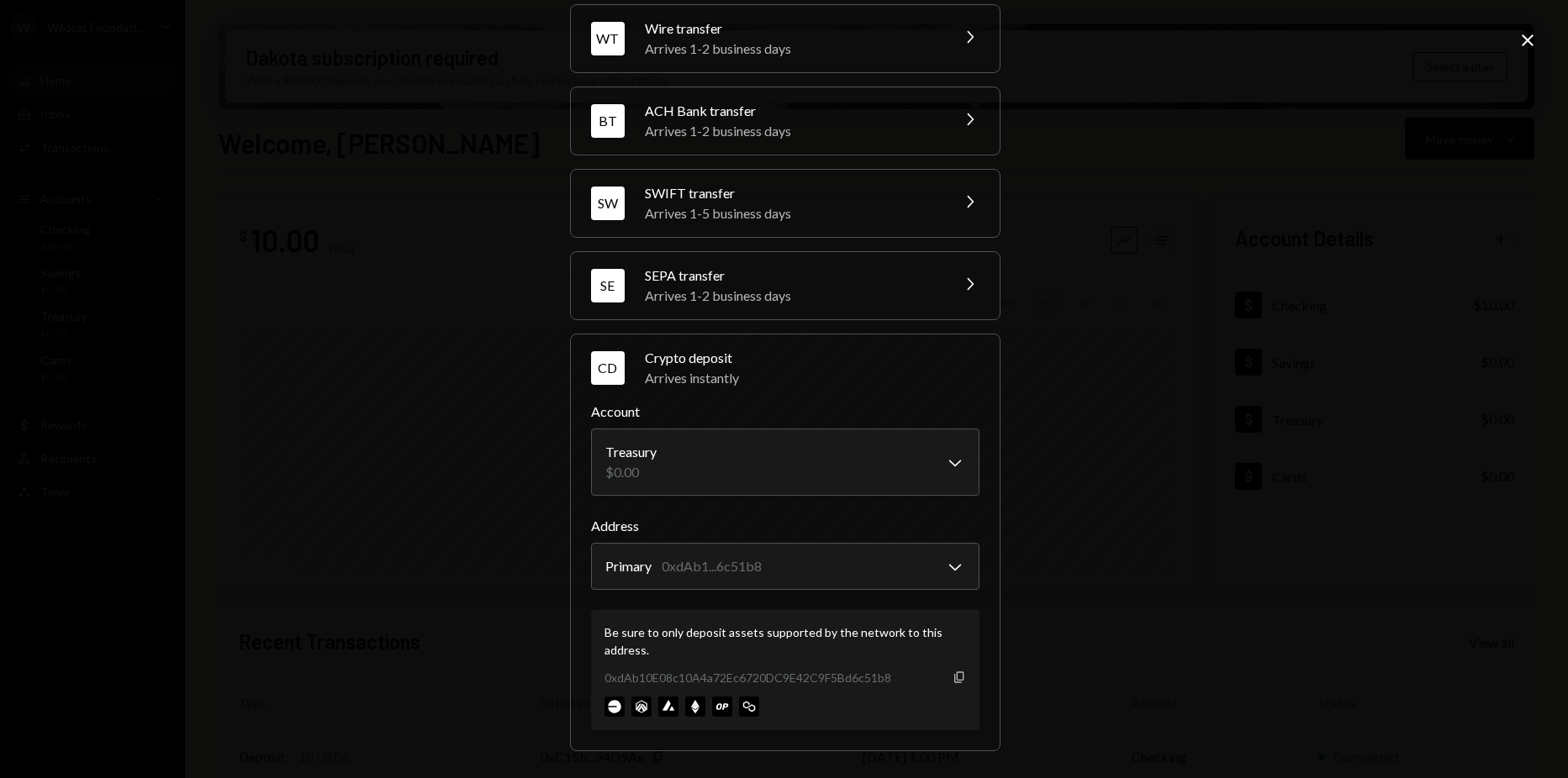
click at [955, 679] on icon "Copy" at bounding box center [959, 677] width 14 height 14
click at [688, 670] on div "0xdAb10E08c10A4a72Ec6720DC9E42C9F5Bd6c51b8" at bounding box center [748, 677] width 287 height 18
click at [961, 678] on div "Be sure to only deposit assets supported by the network to this address. 0xdAb1…" at bounding box center [786, 671] width 389 height 120
click at [958, 678] on icon "Copy" at bounding box center [959, 677] width 14 height 14
click at [201, 284] on div "**********" at bounding box center [784, 389] width 1568 height 778
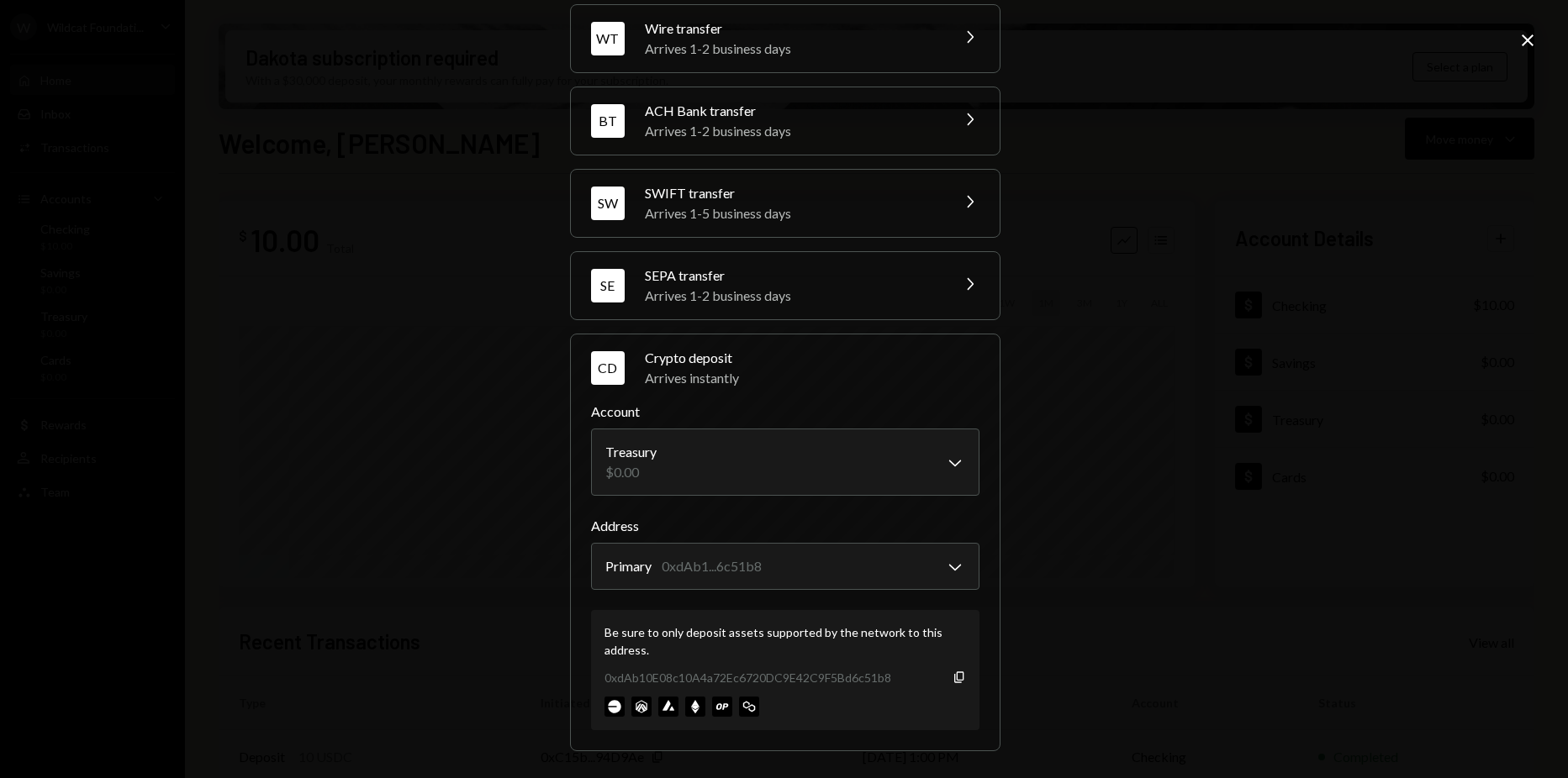
click at [123, 191] on div "**********" at bounding box center [784, 389] width 1568 height 778
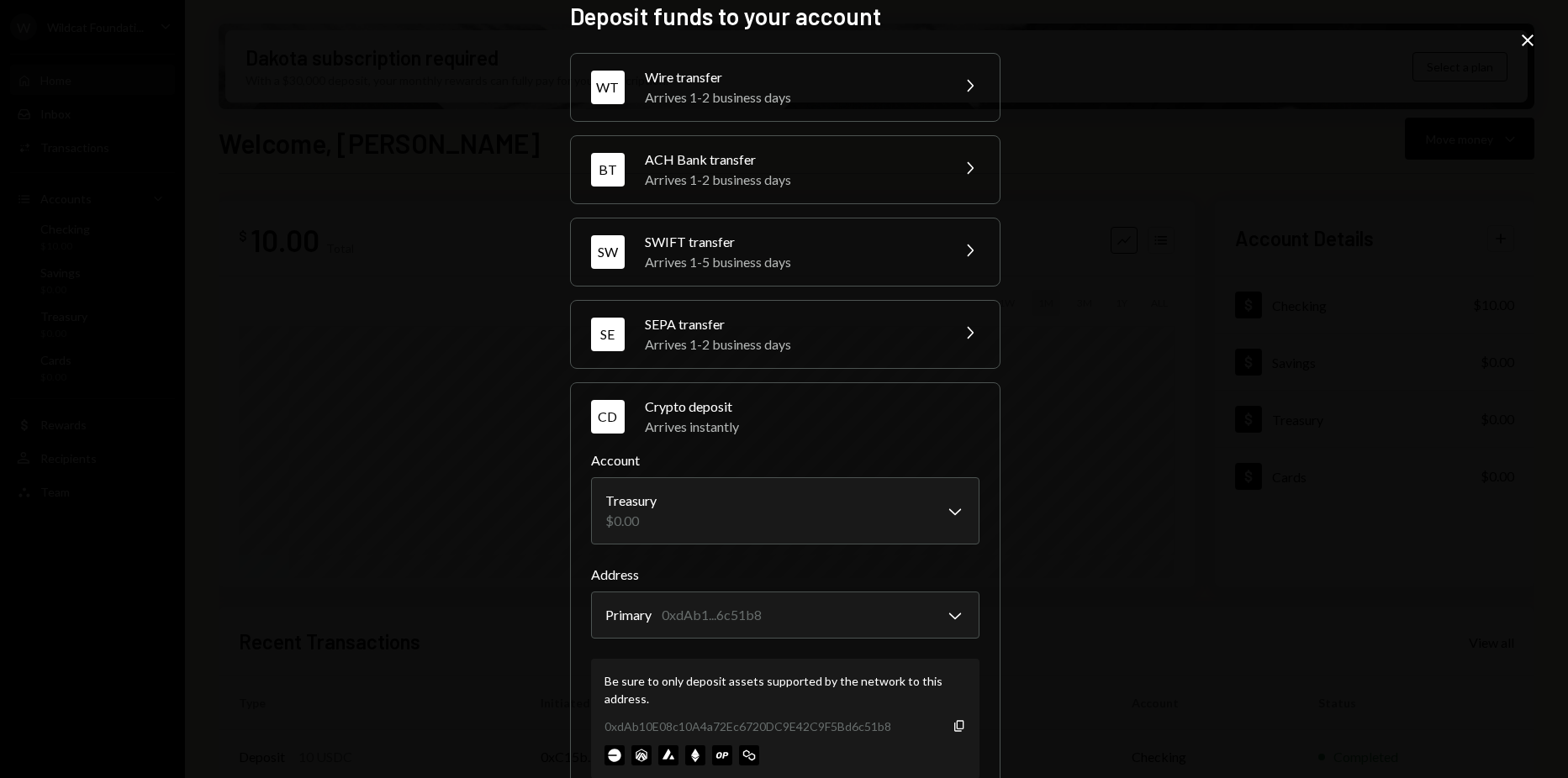
scroll to position [0, 0]
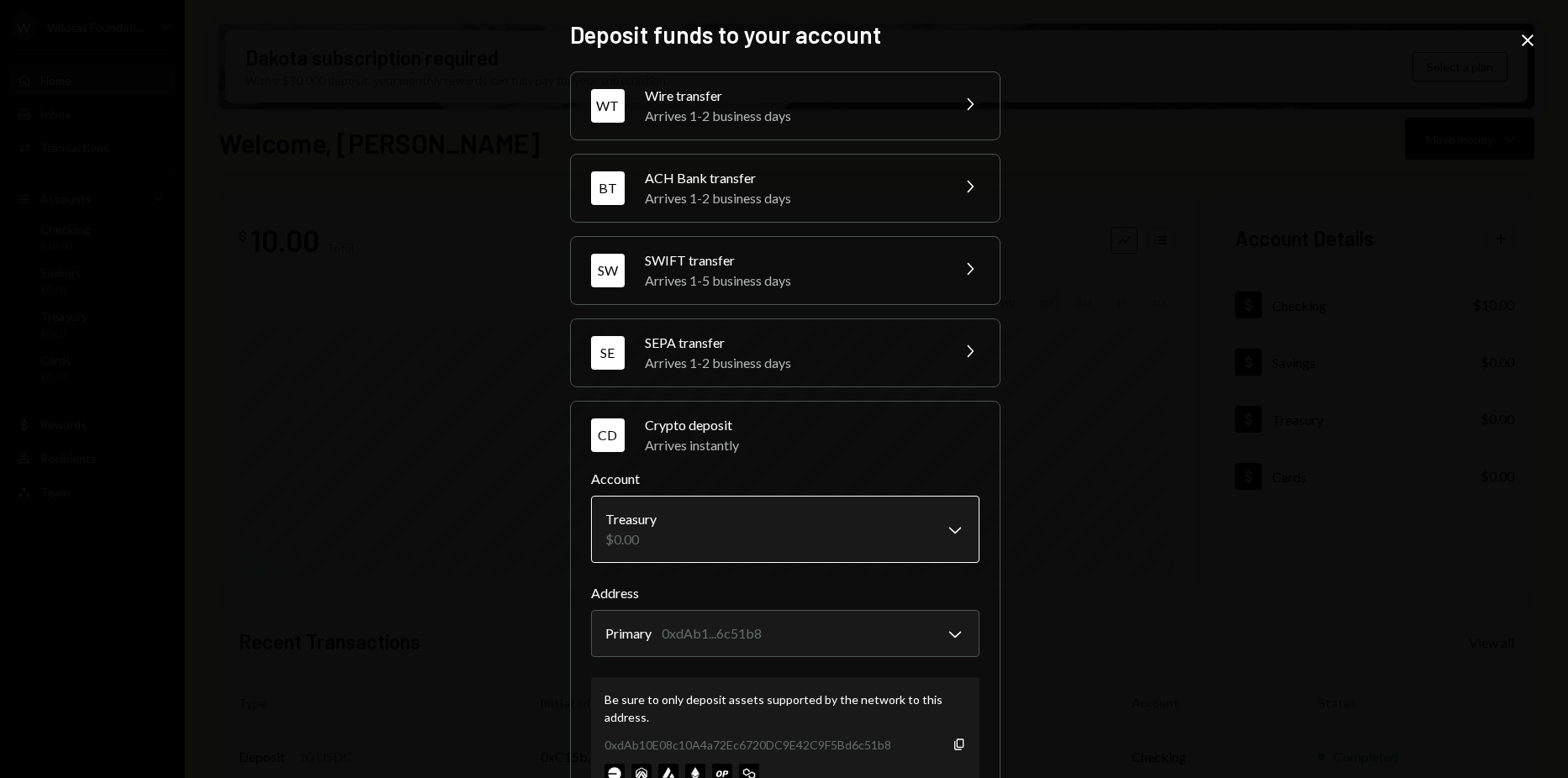
click at [895, 555] on body "W Wildcat Foundati... Caret Down Home Home Inbox Inbox Activities Transactions …" at bounding box center [784, 389] width 1568 height 778
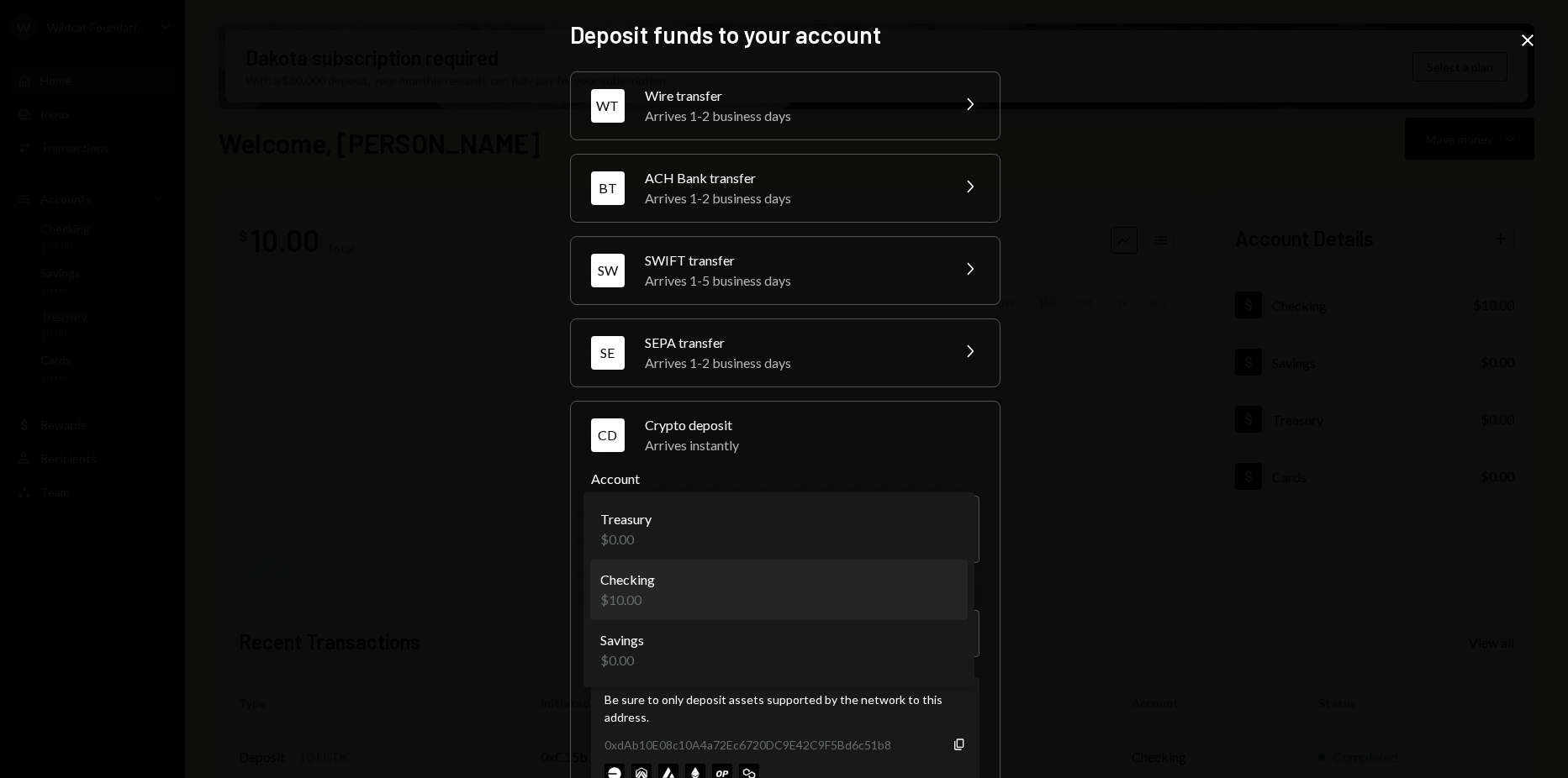
select select "**********"
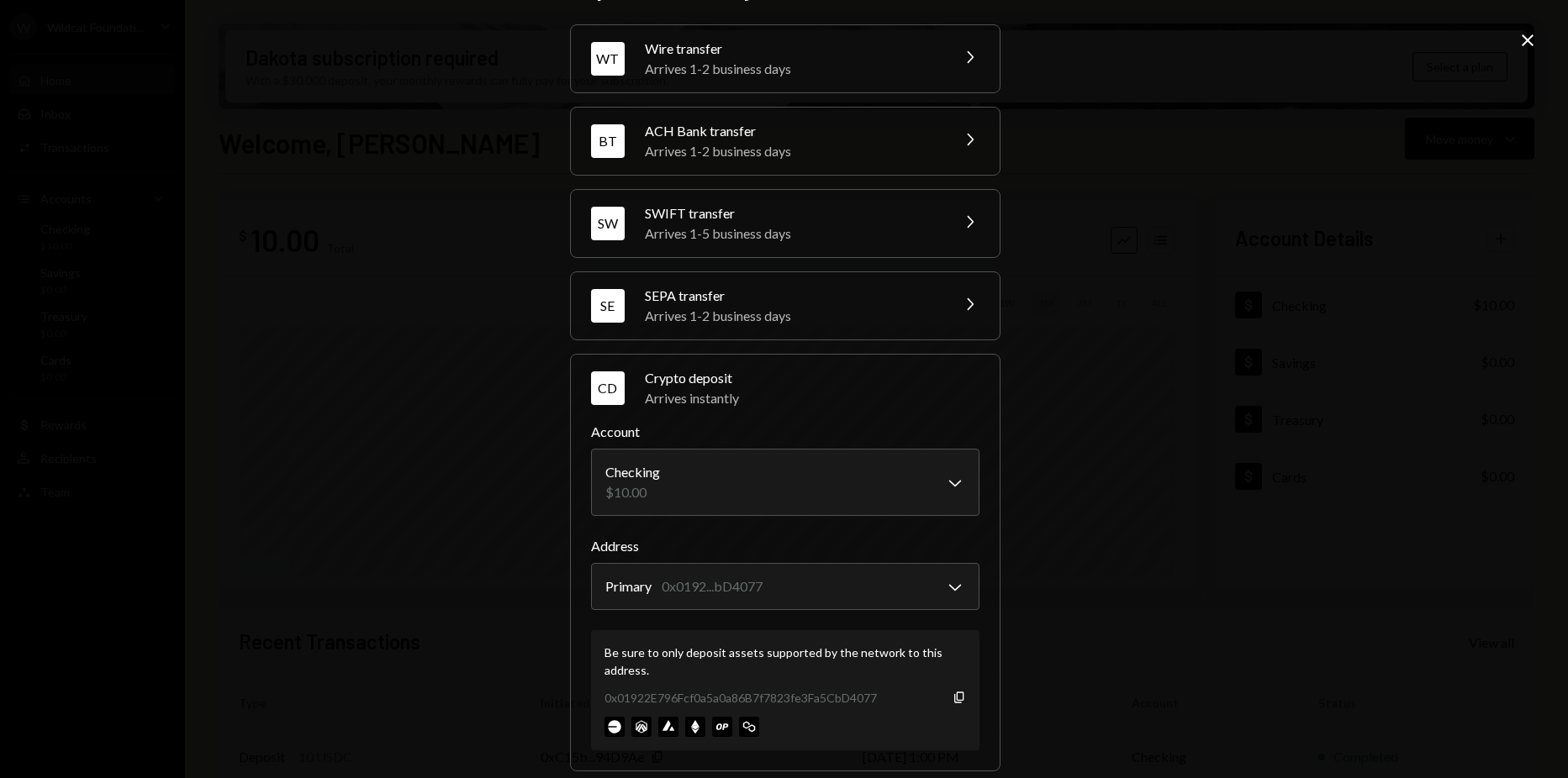
scroll to position [68, 0]
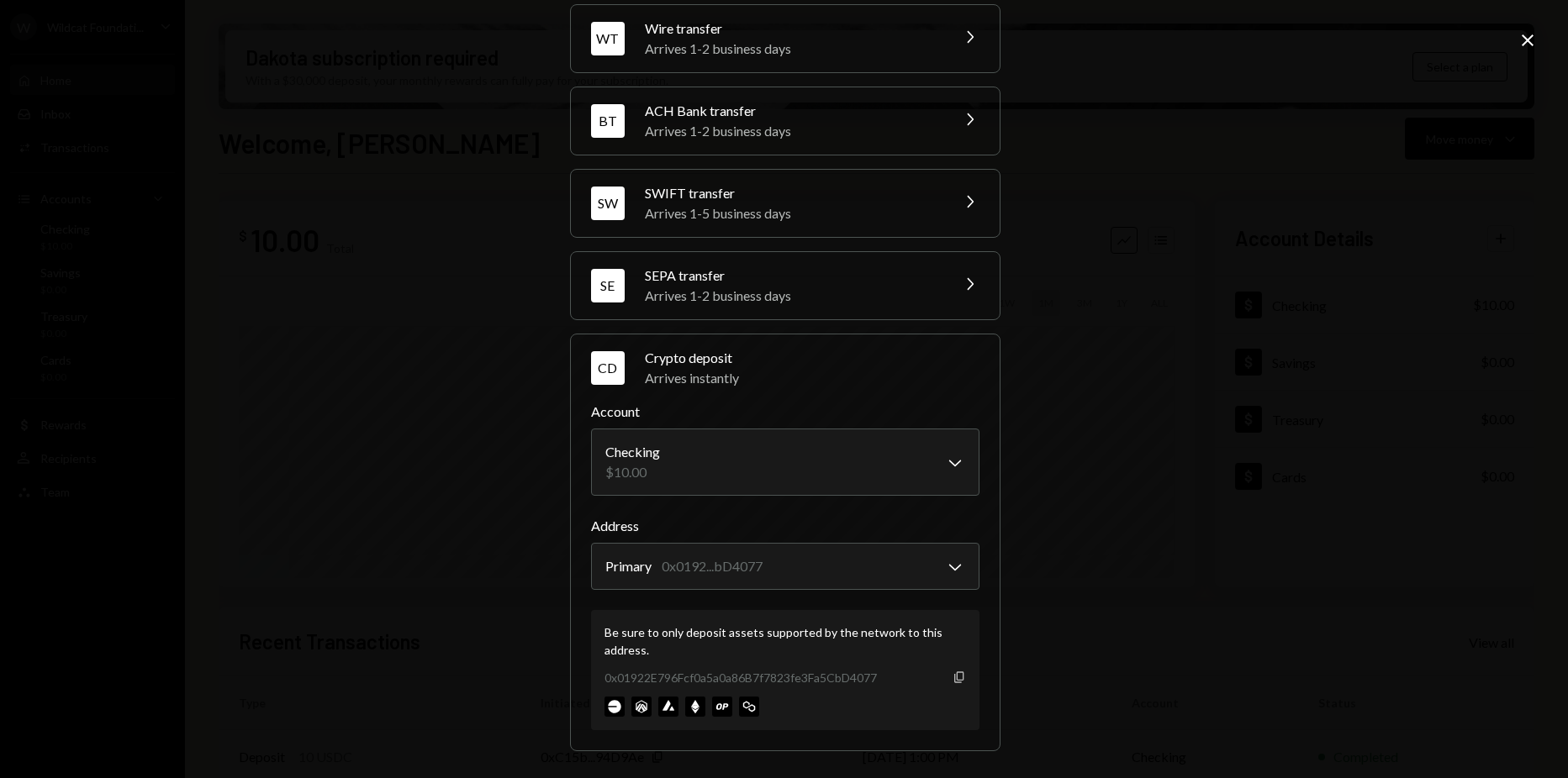
click at [954, 677] on icon "Copy" at bounding box center [959, 677] width 14 height 14
click at [954, 667] on div "Be sure to only deposit assets supported by the network to this address. 0x0192…" at bounding box center [786, 671] width 389 height 120
click at [954, 673] on icon "button" at bounding box center [959, 677] width 9 height 11
click at [952, 674] on icon "Copy" at bounding box center [959, 677] width 14 height 14
click at [952, 679] on icon "Copy" at bounding box center [959, 677] width 14 height 14
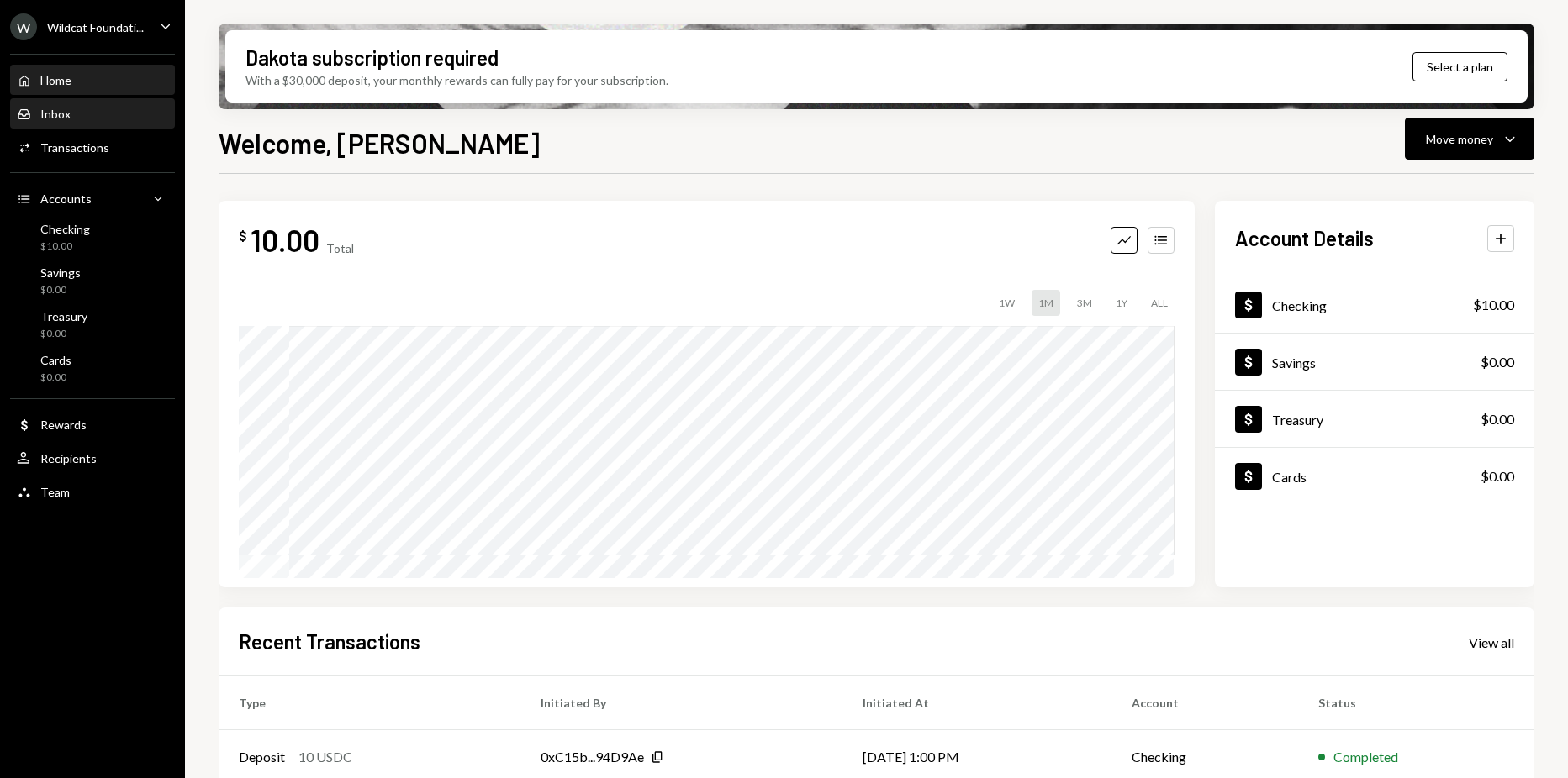
click at [119, 114] on div "Inbox Inbox" at bounding box center [93, 114] width 152 height 15
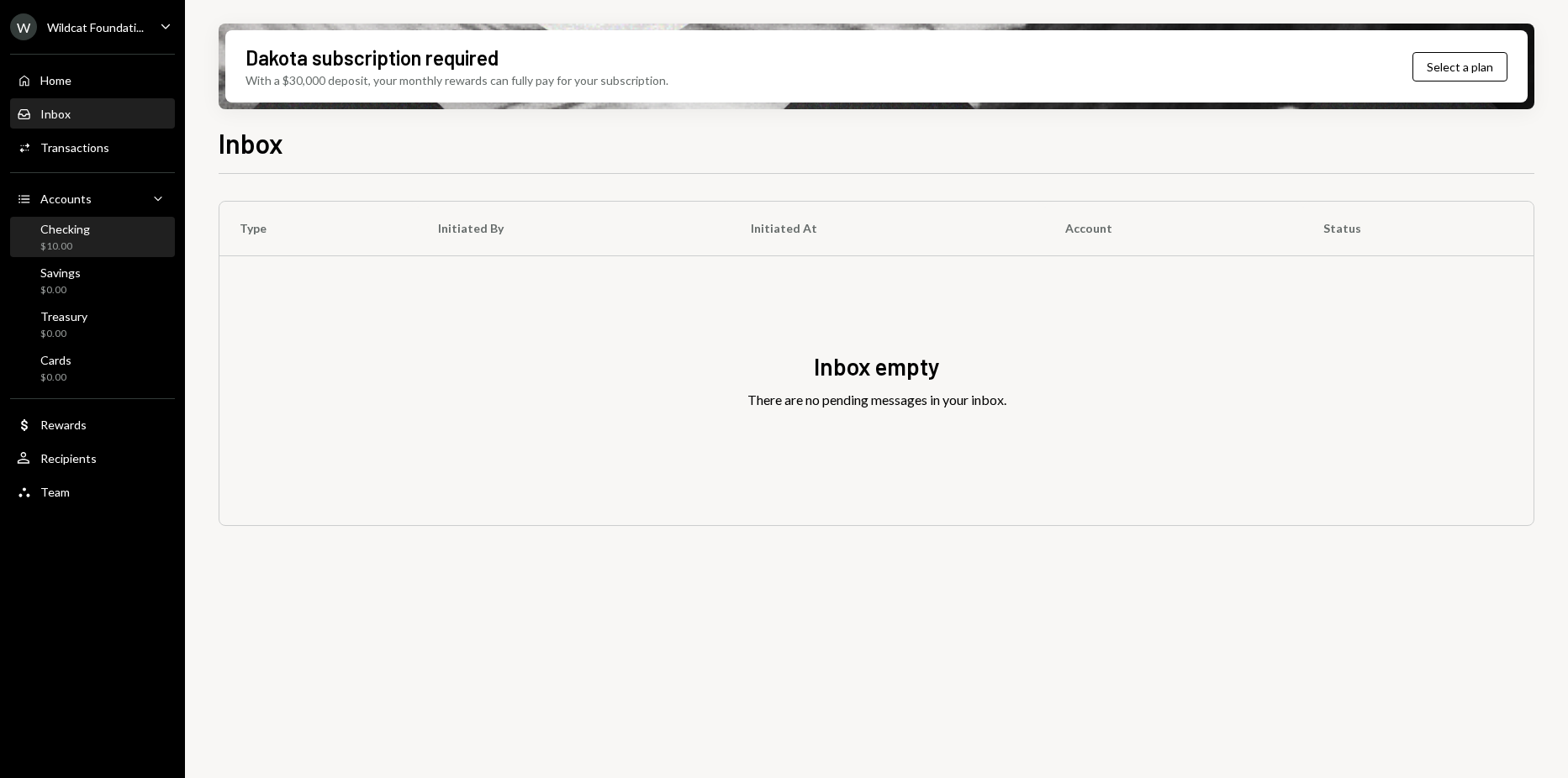
click at [129, 238] on div "Checking $10.00" at bounding box center [93, 238] width 152 height 32
